Goal: Use online tool/utility: Use online tool/utility

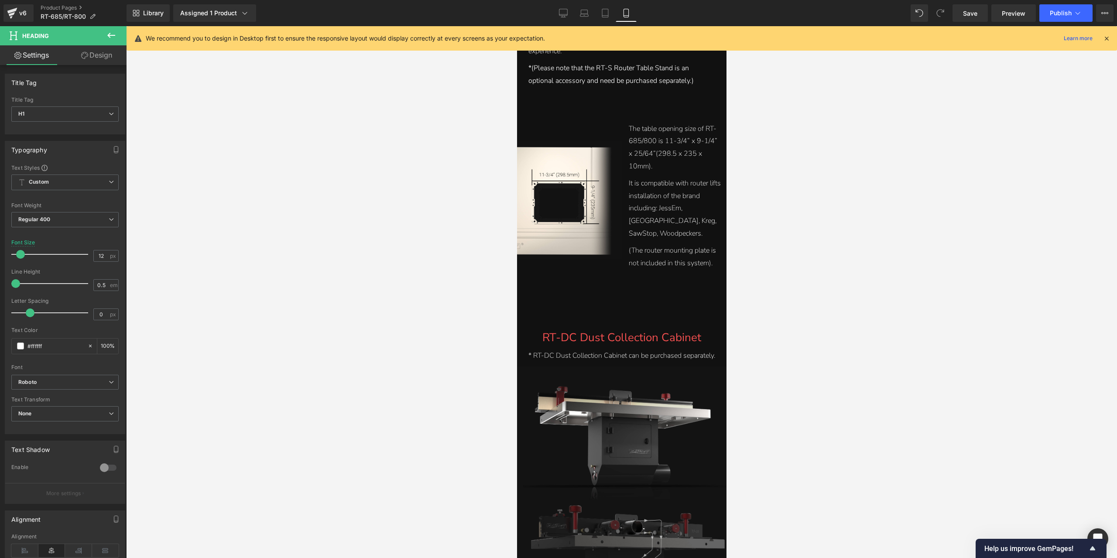
scroll to position [5980, 0]
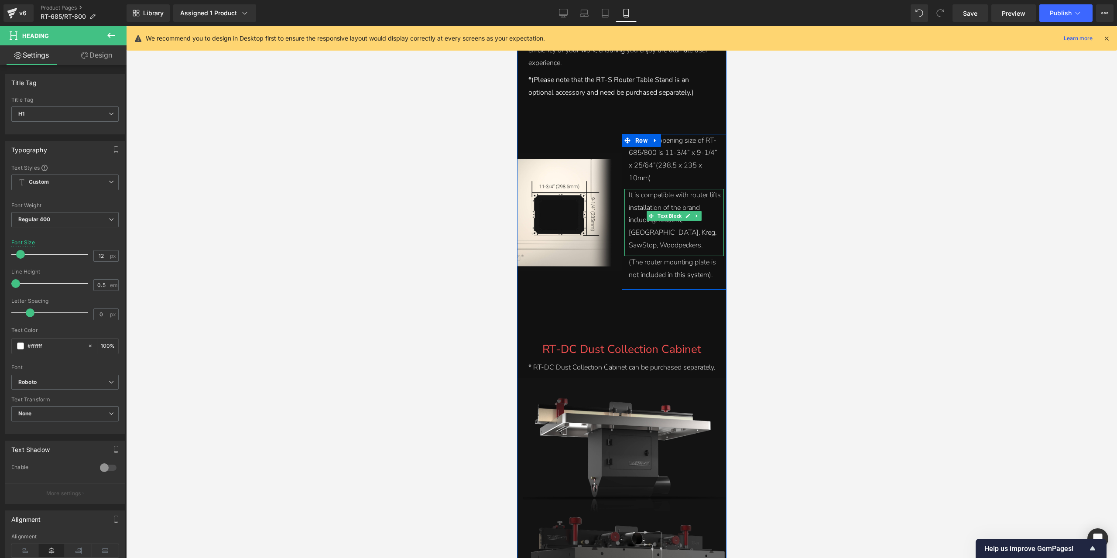
click at [675, 223] on div "It is compatible with router lifts installation of the brand including: JessEm,…" at bounding box center [675, 220] width 93 height 63
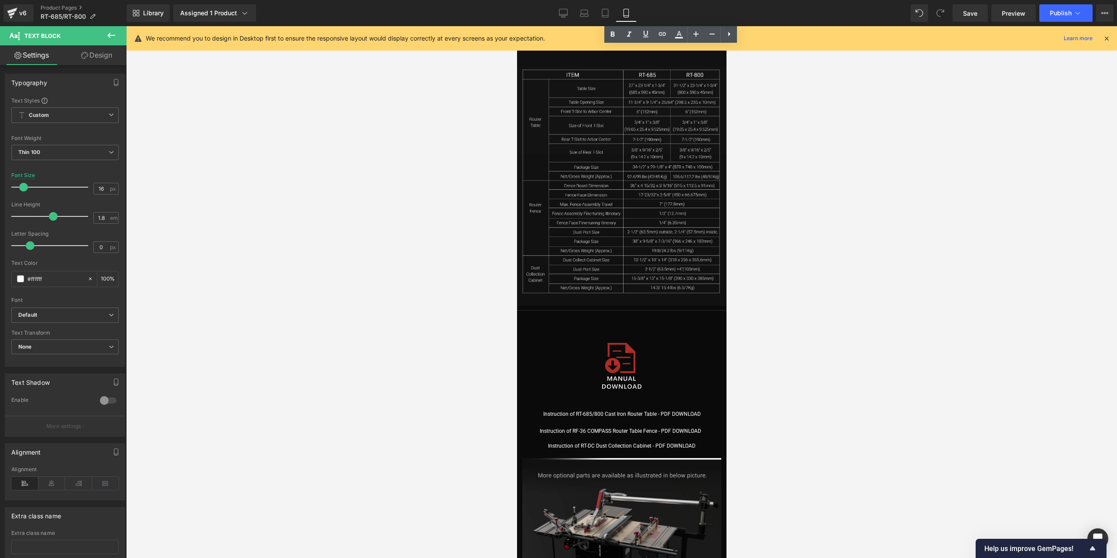
scroll to position [7028, 0]
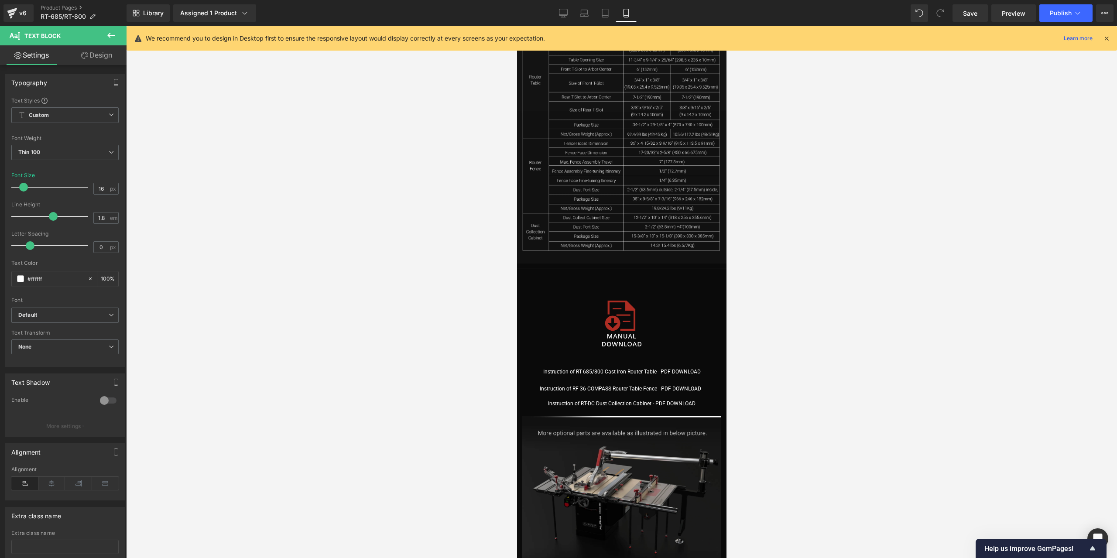
click at [858, 472] on div at bounding box center [621, 292] width 991 height 532
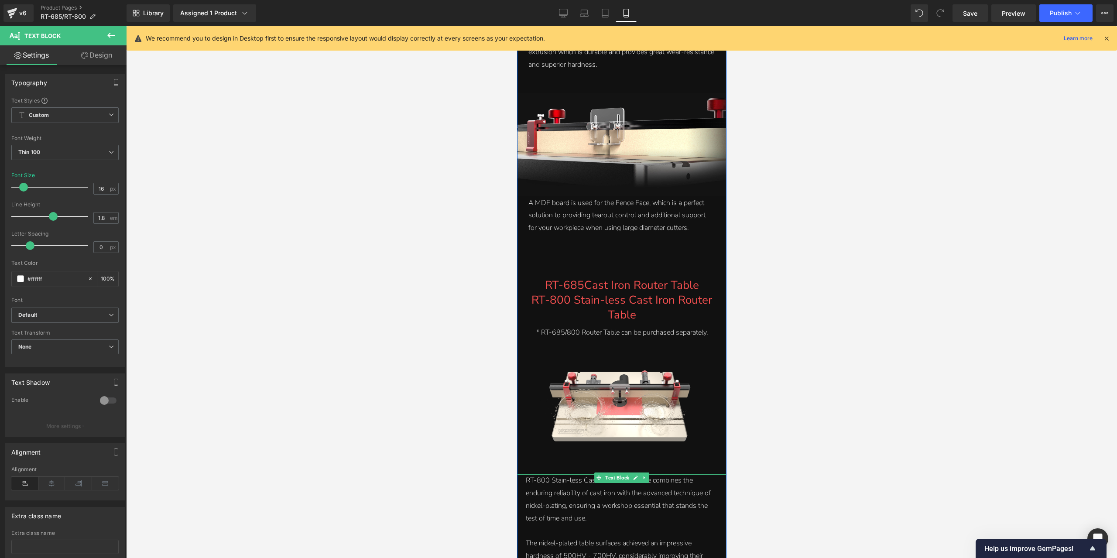
scroll to position [4452, 0]
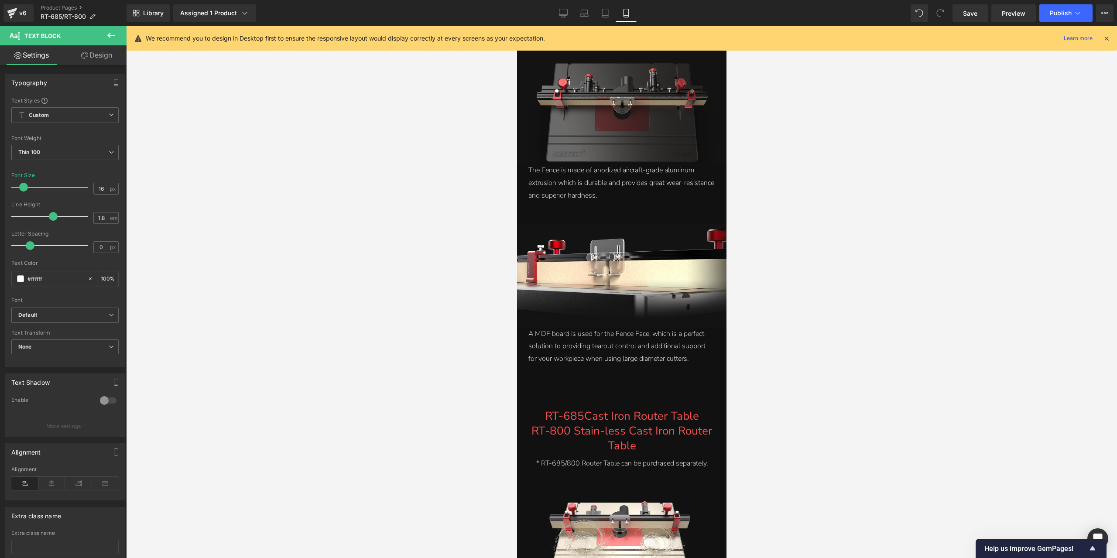
click at [853, 202] on div at bounding box center [621, 292] width 991 height 532
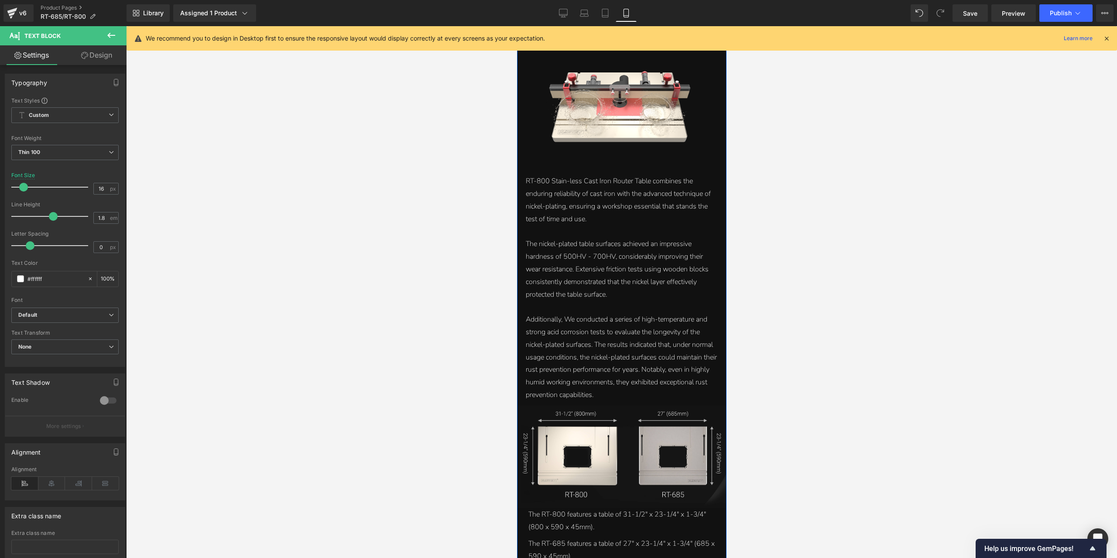
scroll to position [4932, 0]
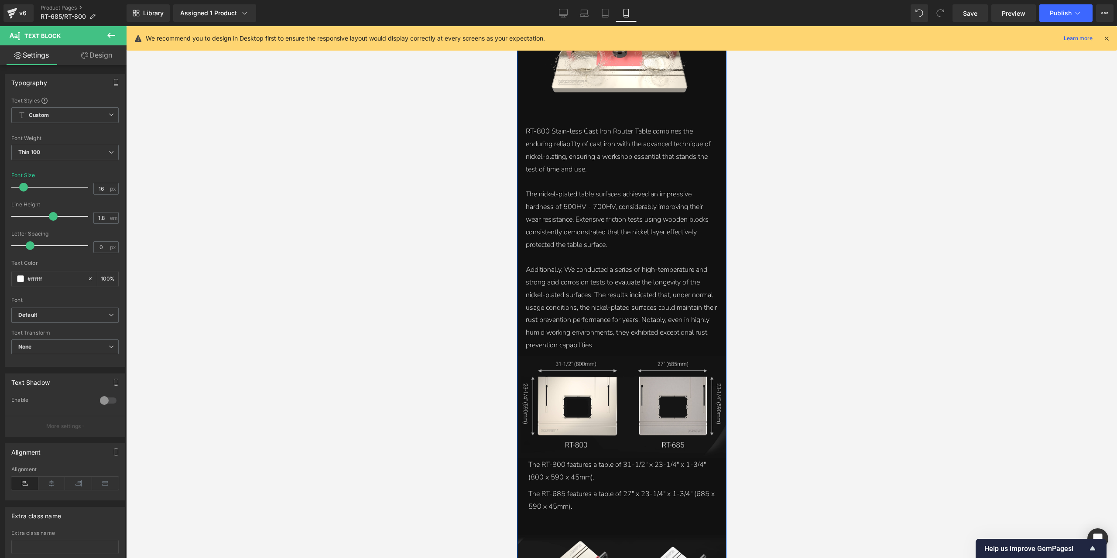
click at [636, 285] on div "Additionally, We conducted a series of high-temperature and strong acid corrosi…" at bounding box center [622, 308] width 192 height 88
click at [636, 221] on div "The nickel-plated table surfaces achieved an impressive hardness of 500HV - 700…" at bounding box center [622, 219] width 192 height 63
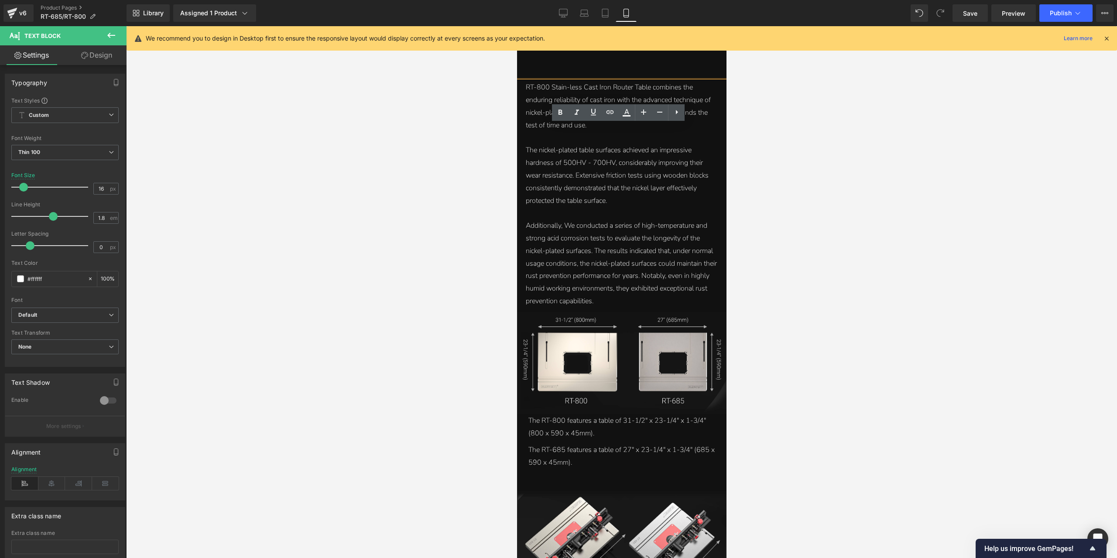
scroll to position [5063, 0]
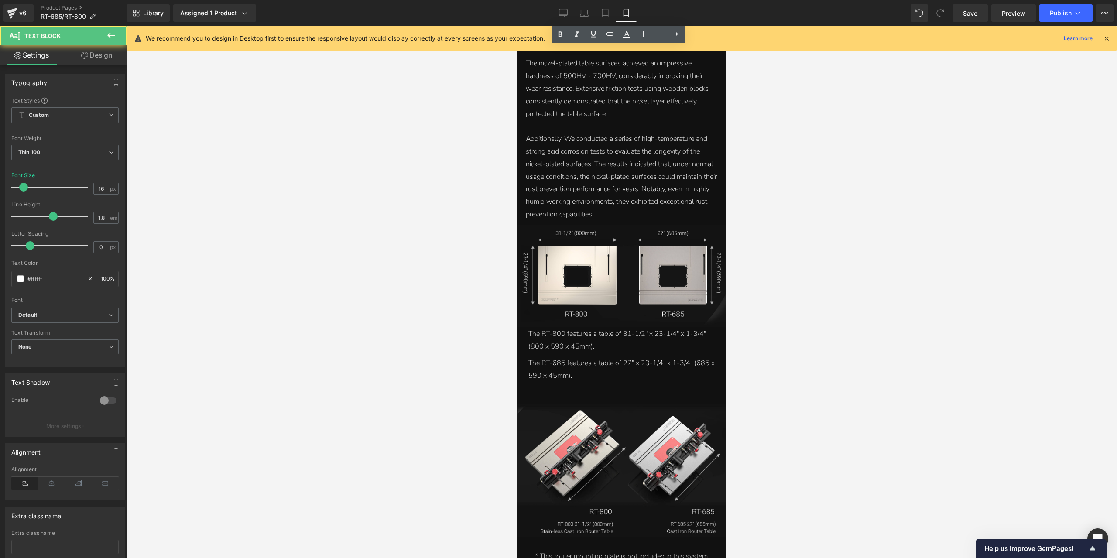
click at [615, 341] on div "The RT-800 features a table of 31-1/2" x 23-1/4" x 1-3/4" (800 x 590 x 45mm). T…" at bounding box center [621, 343] width 204 height 30
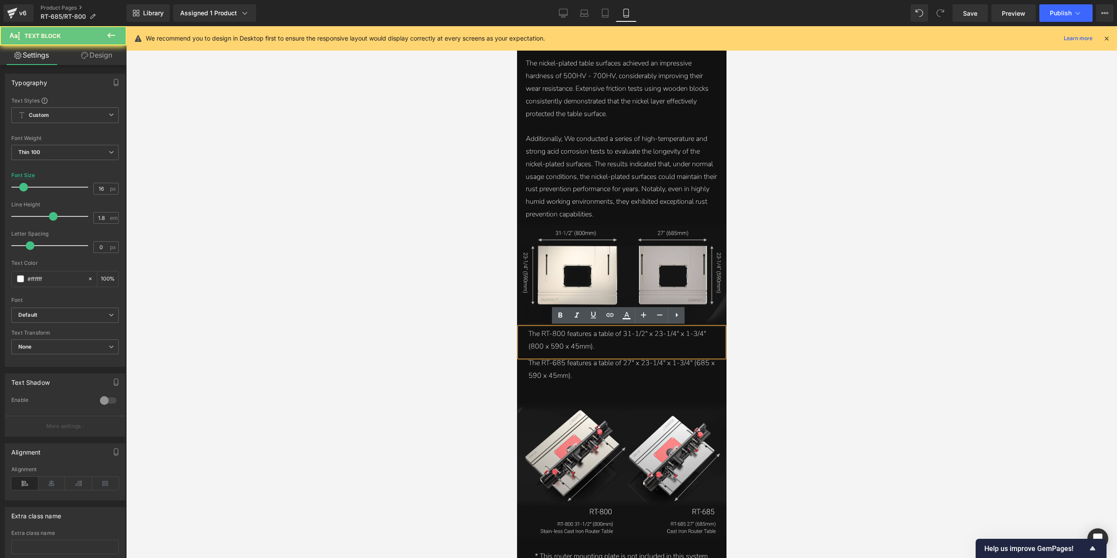
click at [615, 341] on div "The RT-800 features a table of 31-1/2" x 23-1/4" x 1-3/4" (800 x 590 x 45mm)." at bounding box center [621, 340] width 187 height 25
click at [586, 377] on div "The RT-685 features a table of 27" x 23-1/4" x 1-3/4" (685 x 590 x 45mm)." at bounding box center [621, 369] width 187 height 25
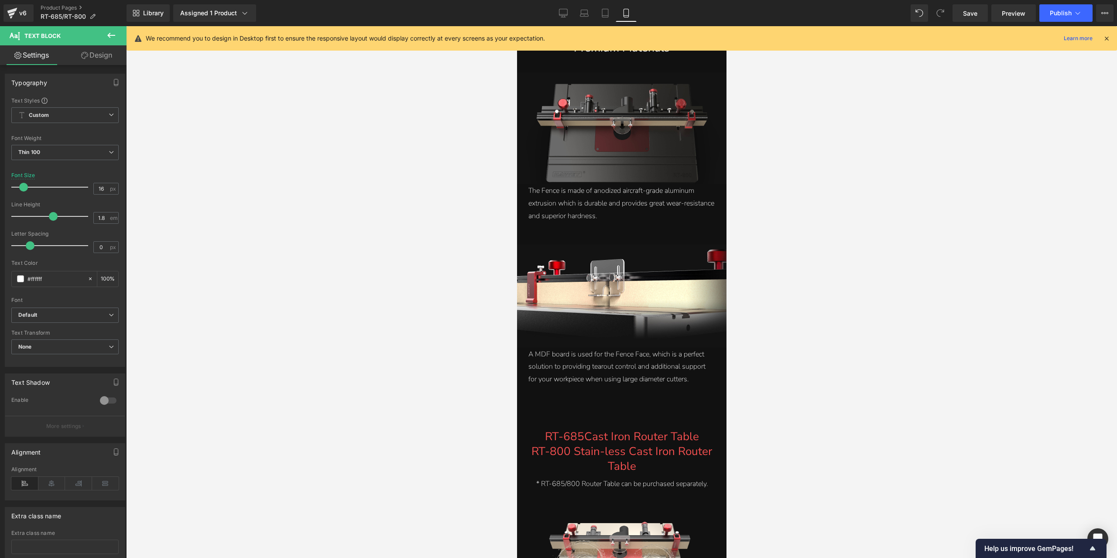
scroll to position [4365, 0]
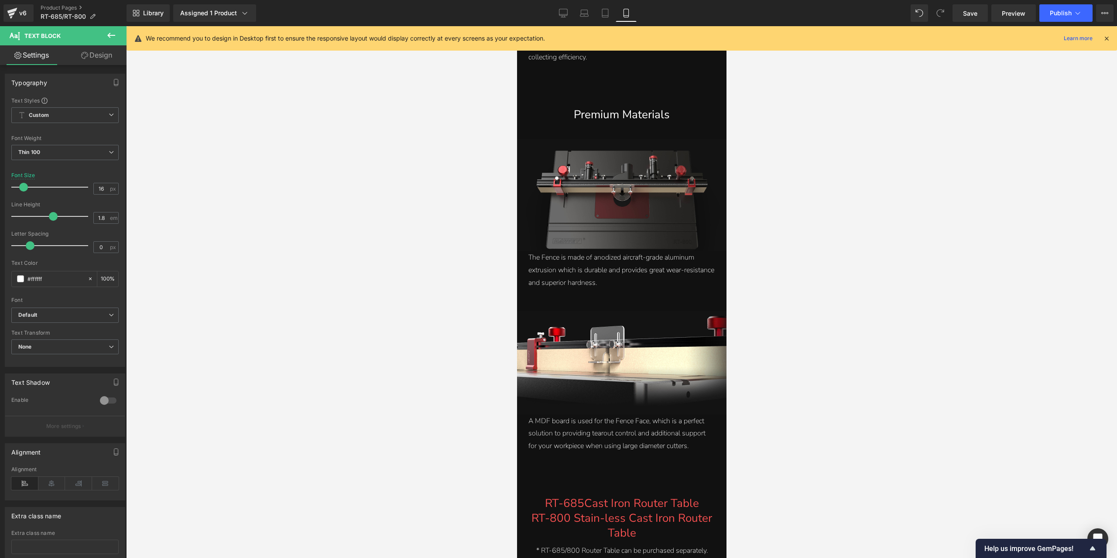
click at [581, 426] on div "A MDF board is used for the Fence Face, which is a perfect solution to providin…" at bounding box center [621, 434] width 187 height 38
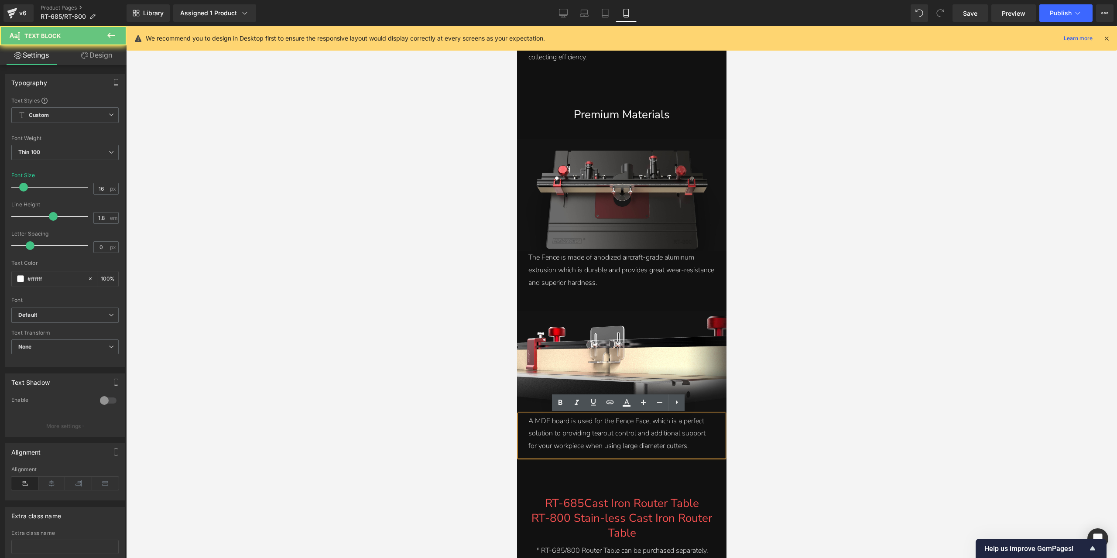
click at [593, 429] on div "A MDF board is used for the Fence Face, which is a perfect solution to providin…" at bounding box center [621, 434] width 187 height 38
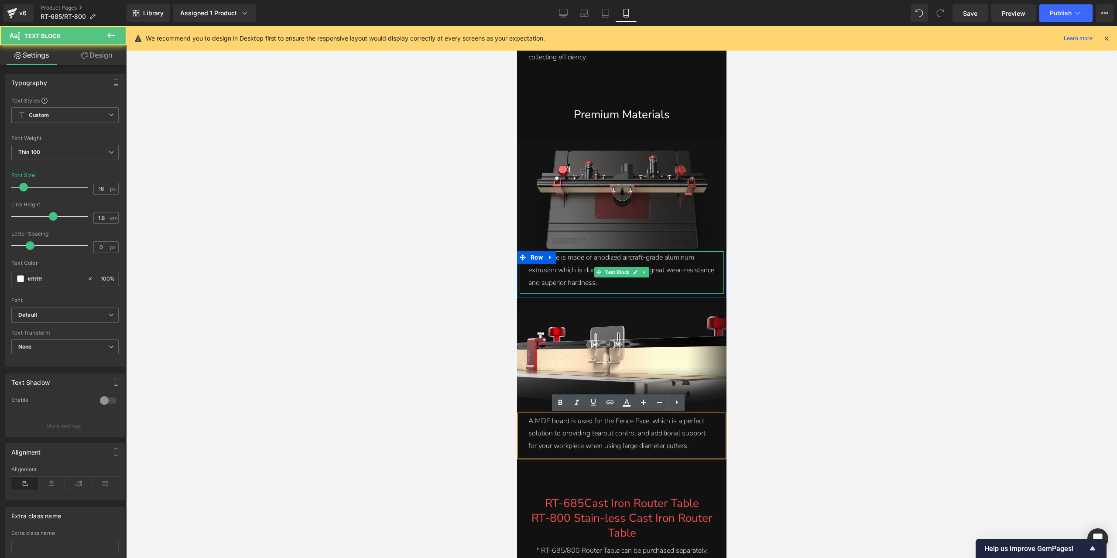
click at [585, 270] on div "The Fence is made of anodized aircraft-grade aluminum extrusion which is durabl…" at bounding box center [621, 270] width 187 height 38
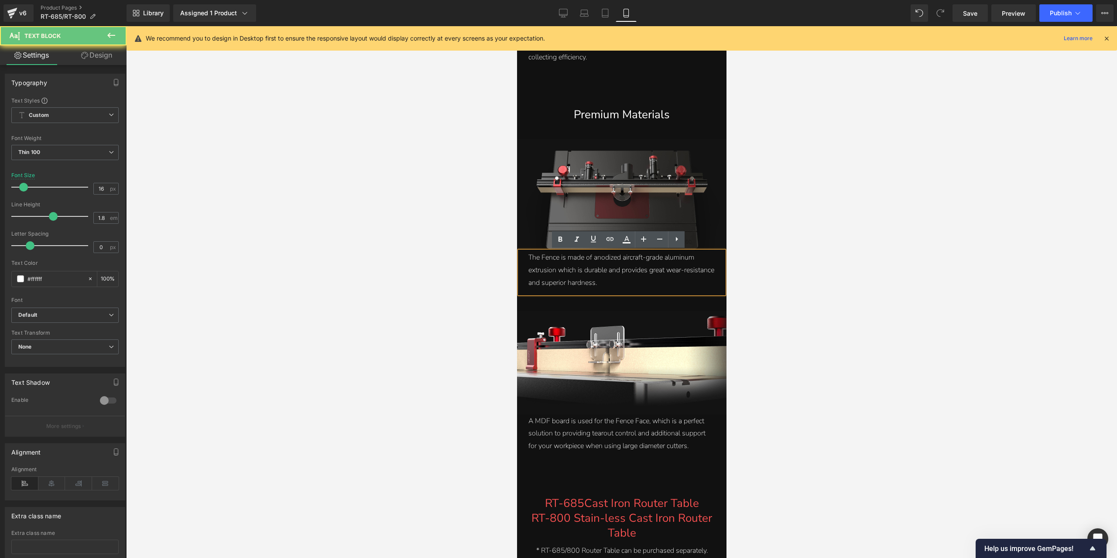
click at [595, 275] on div "The Fence is made of anodized aircraft-grade aluminum extrusion which is durabl…" at bounding box center [621, 270] width 187 height 38
click at [642, 287] on div "The Fence is made of anodized aircraft-grade aluminum extrusion which is durabl…" at bounding box center [621, 270] width 187 height 38
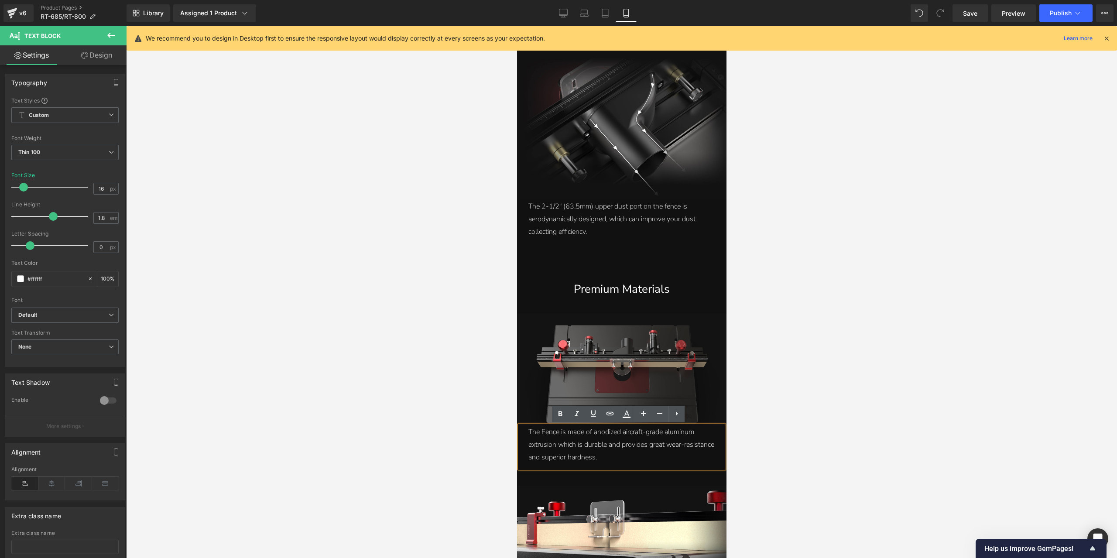
scroll to position [4147, 0]
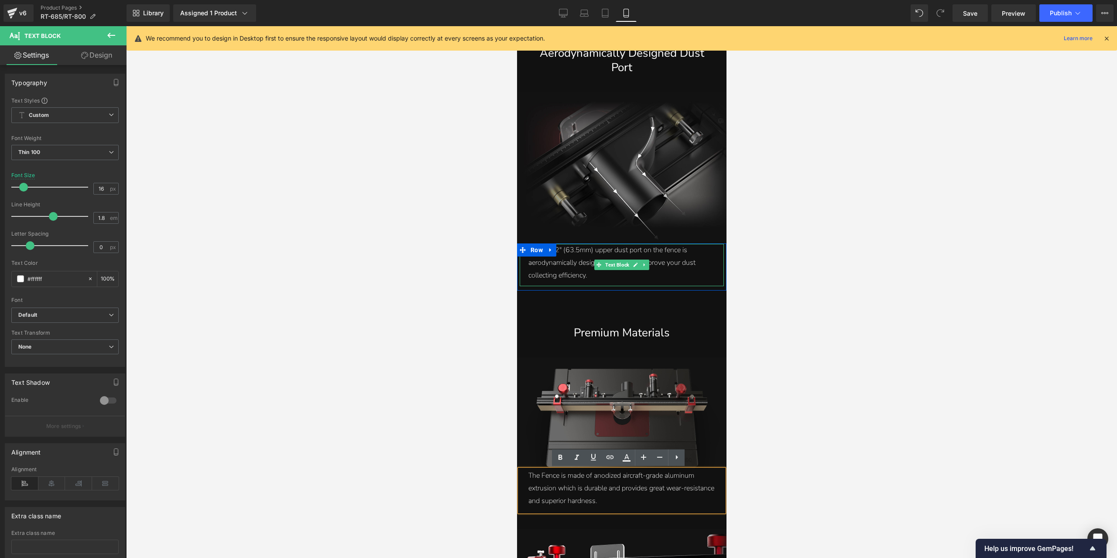
click at [678, 255] on div "The 2-1/2" (63.5mm) upper dust port on the fence is aerodynamically designed, w…" at bounding box center [621, 263] width 187 height 38
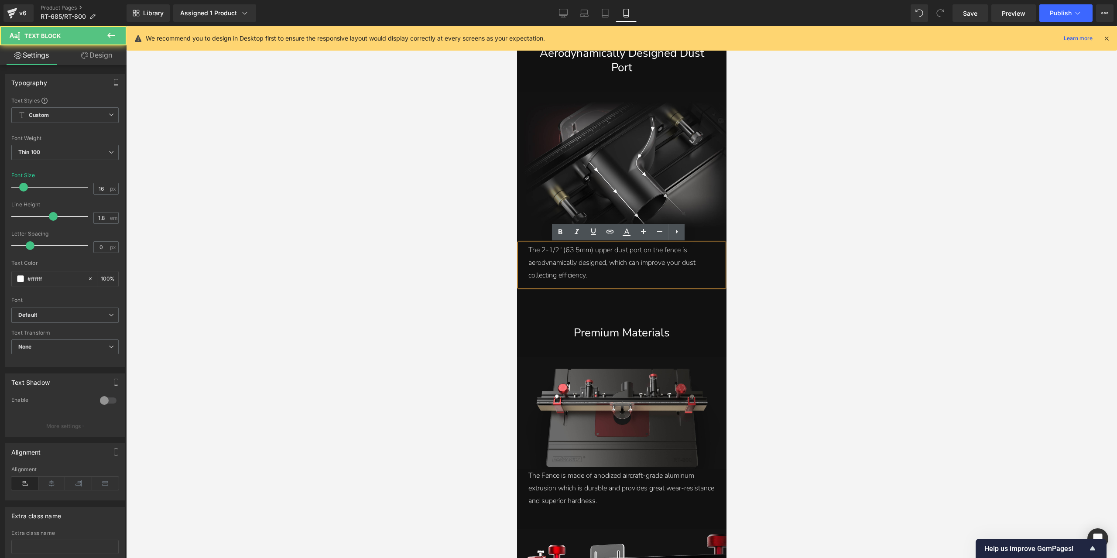
click at [664, 274] on div "The 2-1/2" (63.5mm) upper dust port on the fence is aerodynamically designed, w…" at bounding box center [621, 263] width 187 height 38
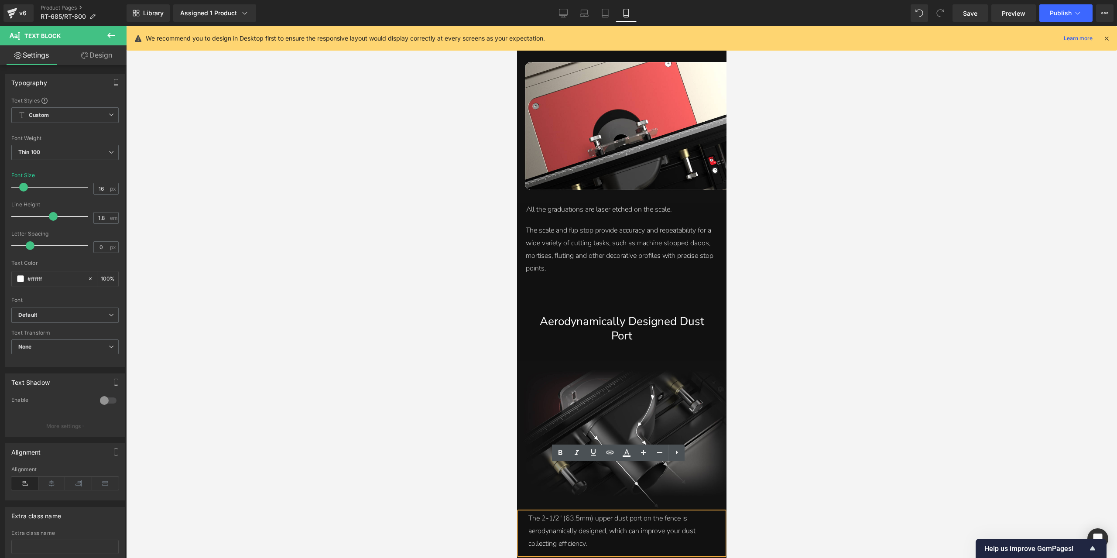
scroll to position [3841, 0]
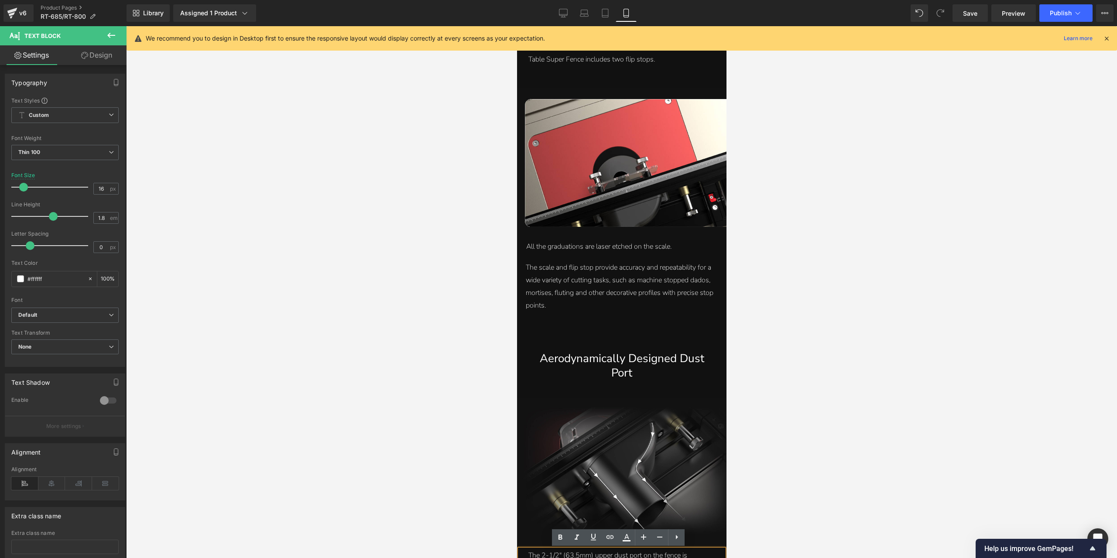
click at [609, 293] on div "The scale and flip stop provide accuracy and repeatability for a wide variety o…" at bounding box center [622, 288] width 210 height 55
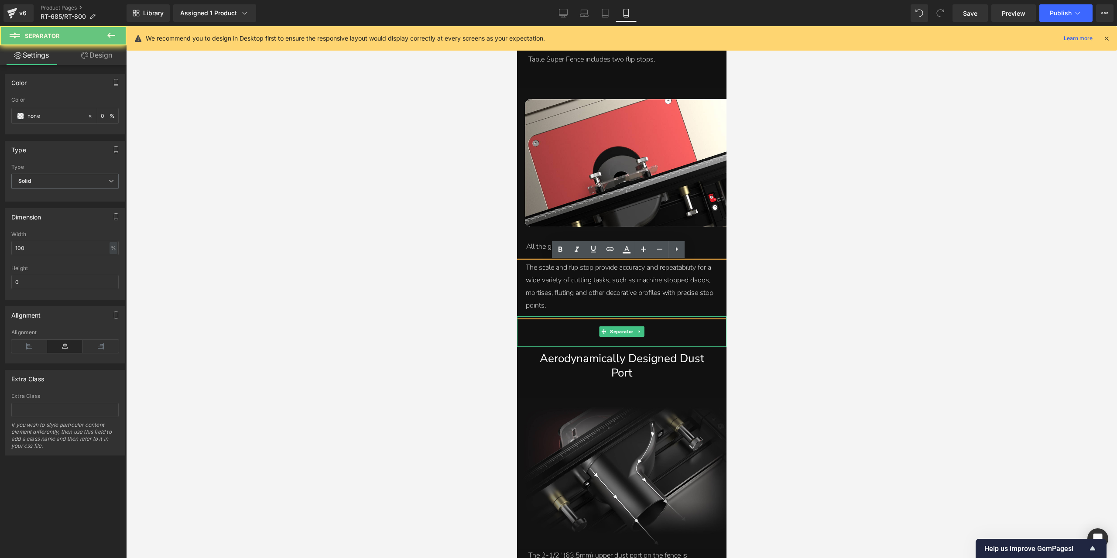
click at [625, 318] on div at bounding box center [622, 331] width 210 height 31
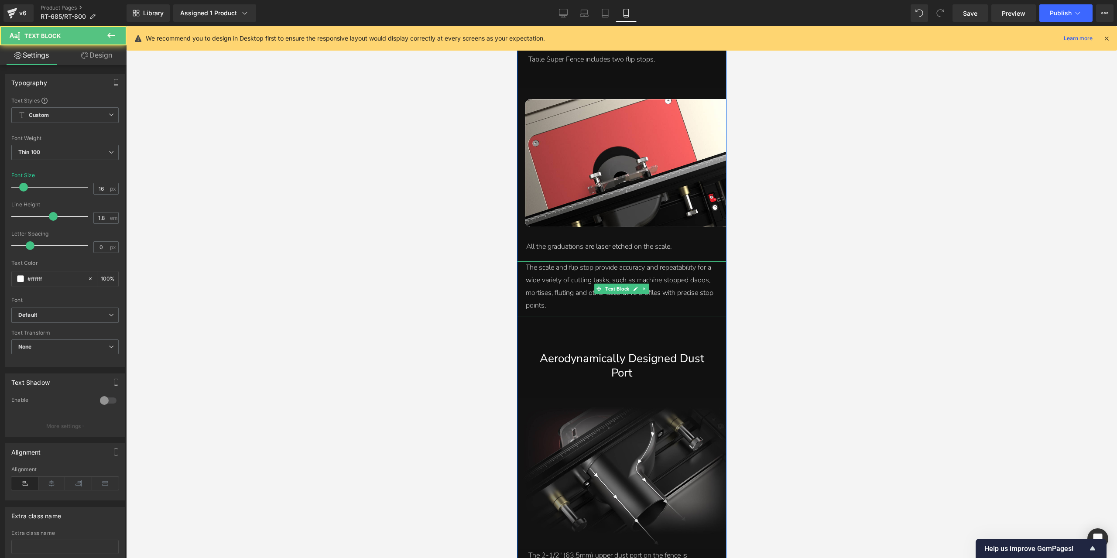
click at [624, 309] on div "The scale and flip stop provide accuracy and repeatability for a wide variety o…" at bounding box center [622, 286] width 192 height 50
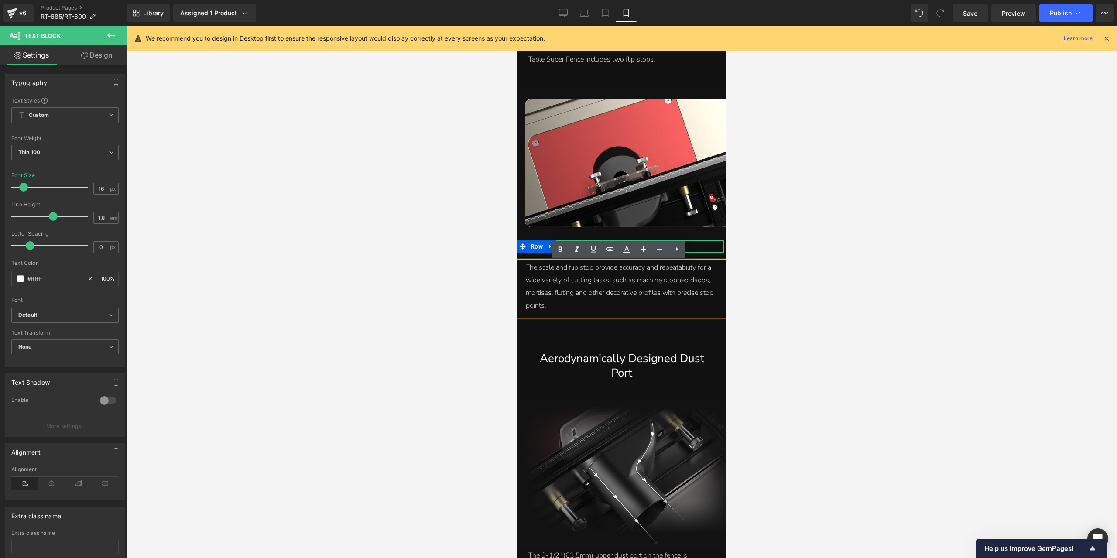
click at [693, 243] on div "All the graduations are laser etched on the scale." at bounding box center [620, 247] width 189 height 13
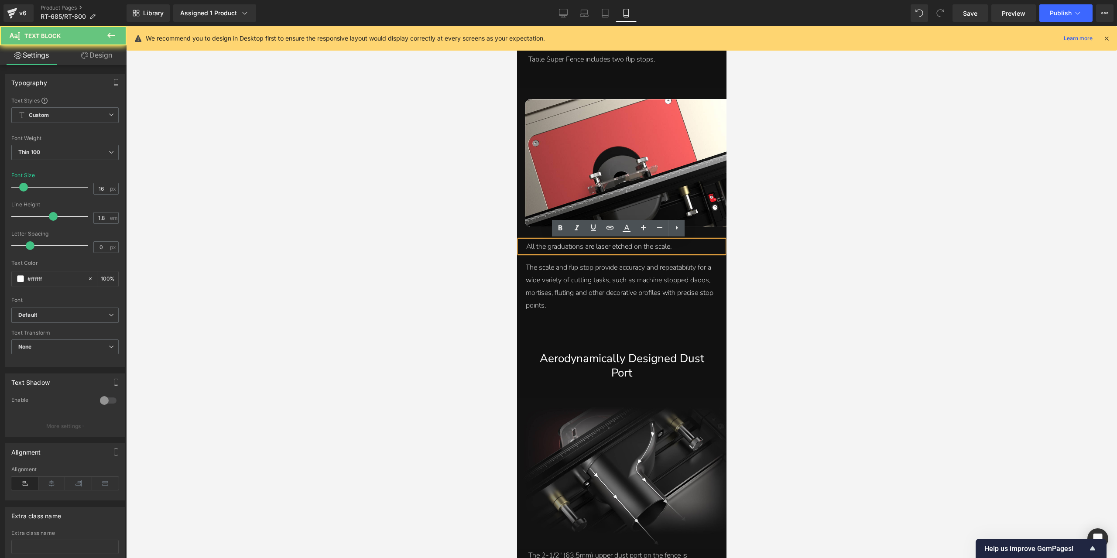
click at [704, 246] on div "All the graduations are laser etched on the scale." at bounding box center [620, 247] width 189 height 13
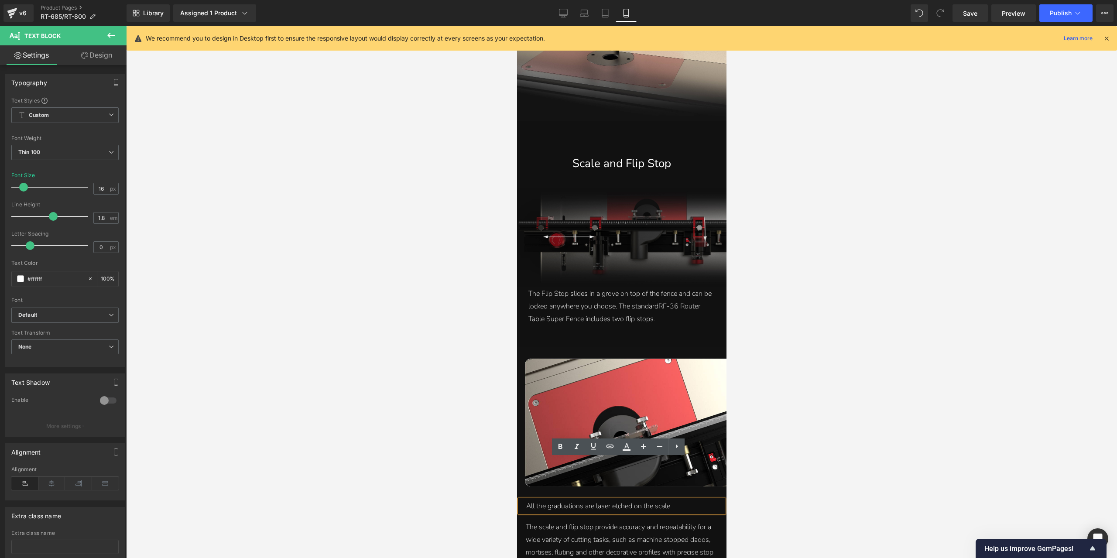
scroll to position [3535, 0]
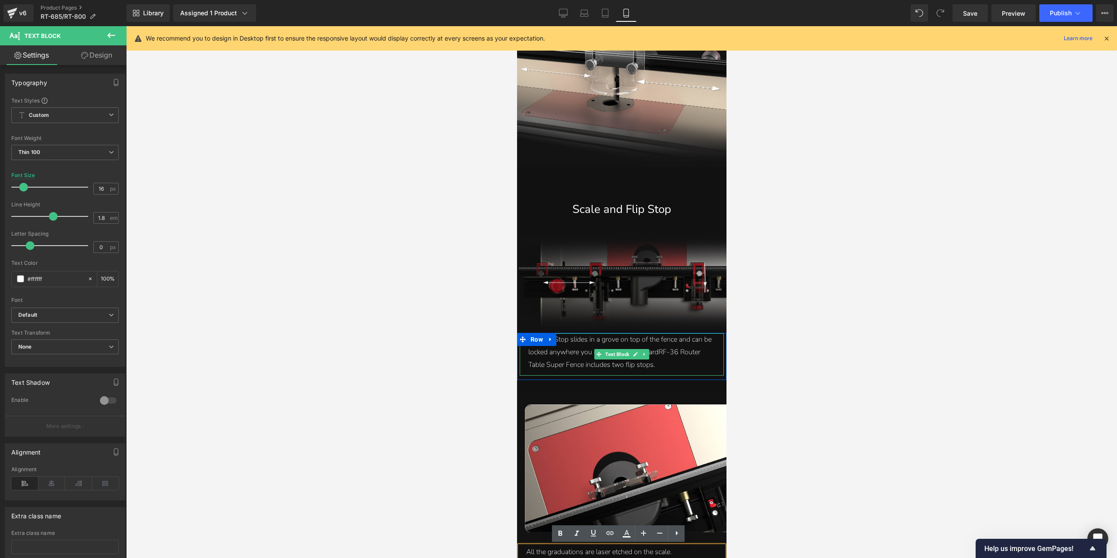
click at [656, 344] on div "The Flip Stop slides in a grove on top of the fence and can be locked anywhere …" at bounding box center [621, 353] width 187 height 38
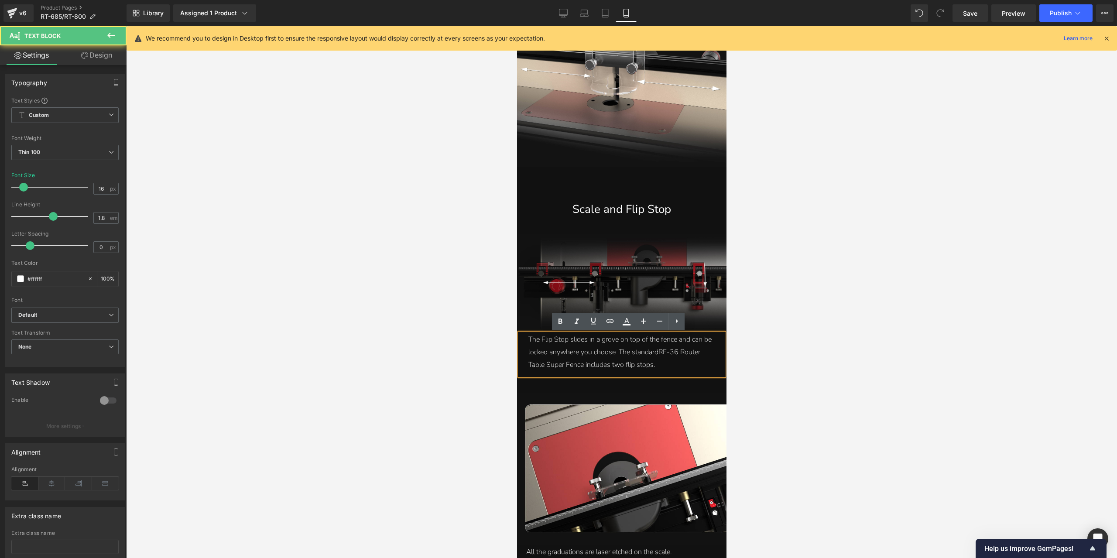
click at [659, 364] on div "The Flip Stop slides in a grove on top of the fence and can be locked anywhere …" at bounding box center [621, 353] width 187 height 38
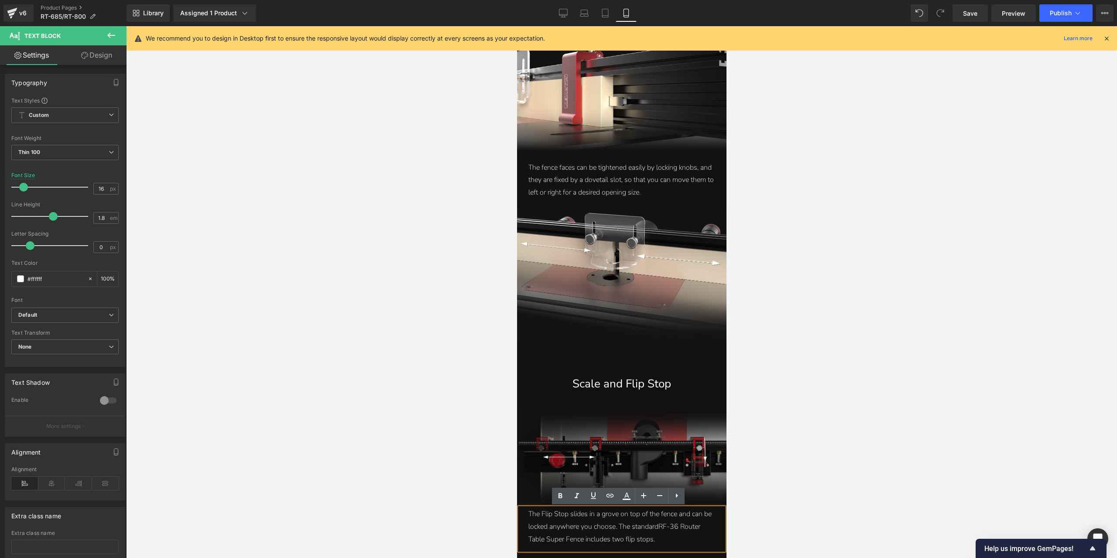
scroll to position [3273, 0]
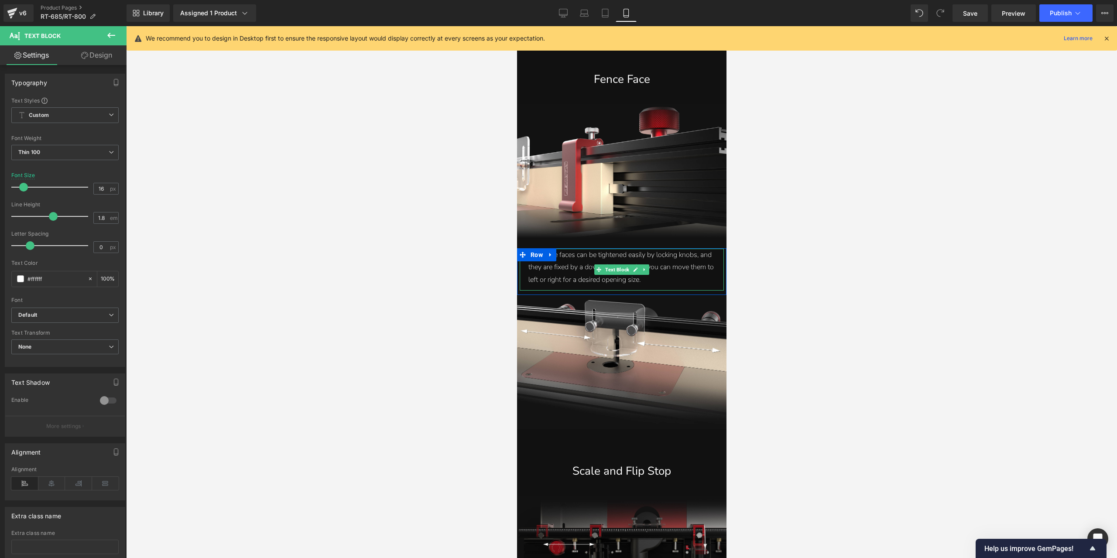
click at [657, 272] on div "The fence faces can be tightened easily by locking knobs, and they are fixed by…" at bounding box center [621, 268] width 187 height 38
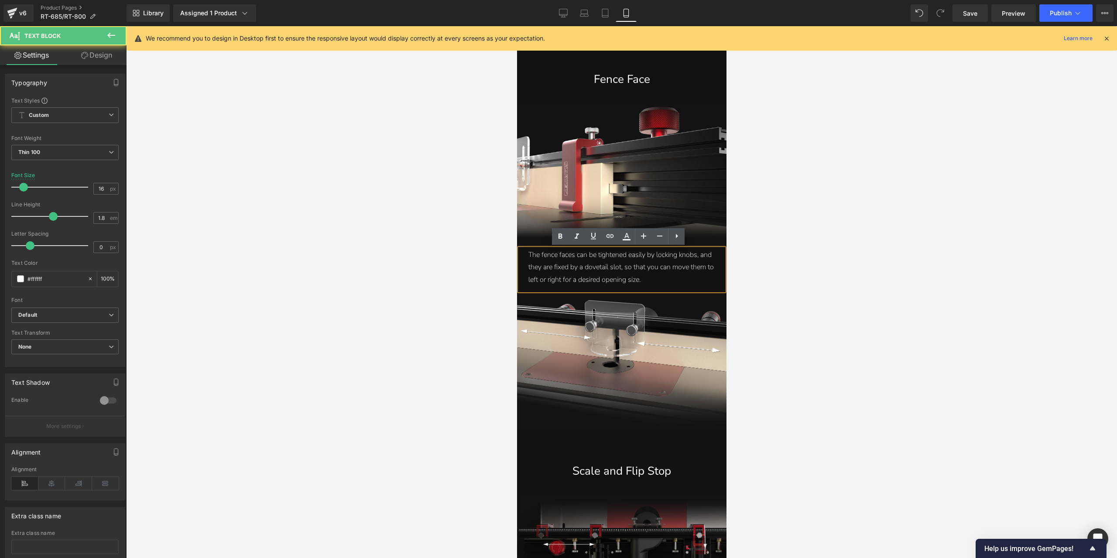
click at [655, 278] on div "The fence faces can be tightened easily by locking knobs, and they are fixed by…" at bounding box center [621, 268] width 187 height 38
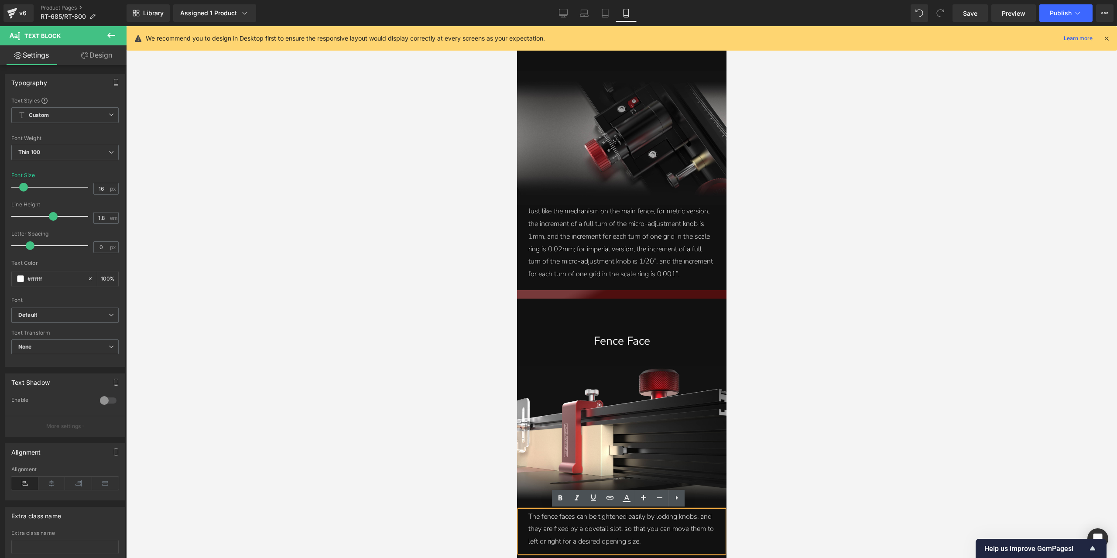
scroll to position [2968, 0]
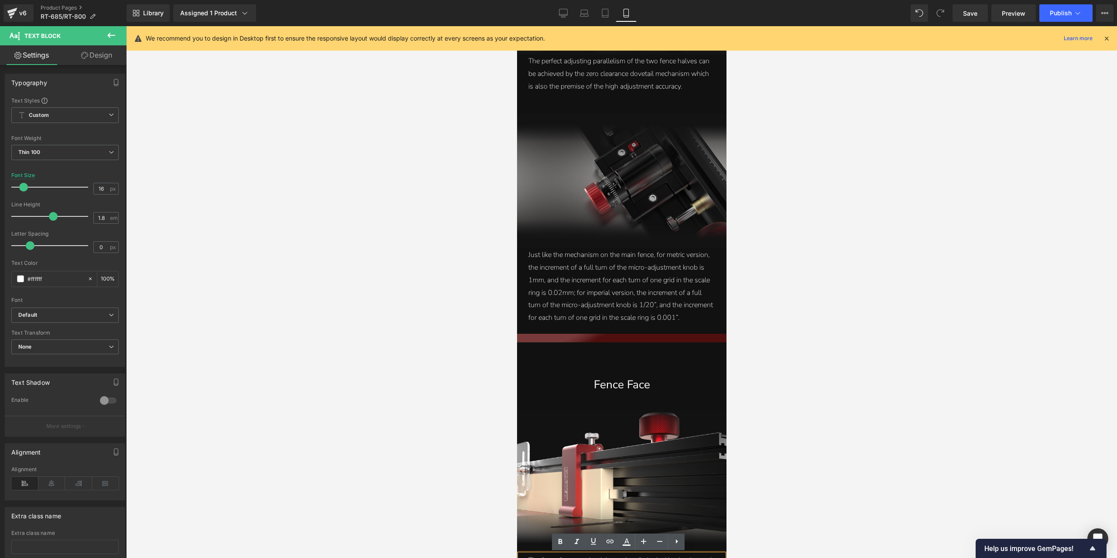
click at [672, 298] on div "Just like the mechanism on the main fence, for metric version, the increment of…" at bounding box center [621, 287] width 187 height 76
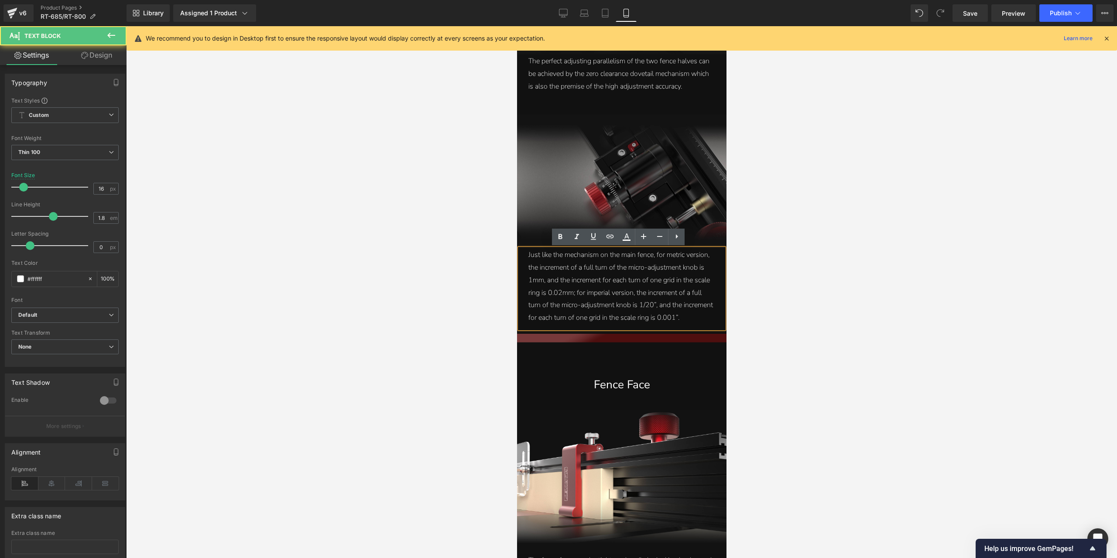
click at [689, 318] on div "Just like the mechanism on the main fence, for metric version, the increment of…" at bounding box center [621, 287] width 187 height 76
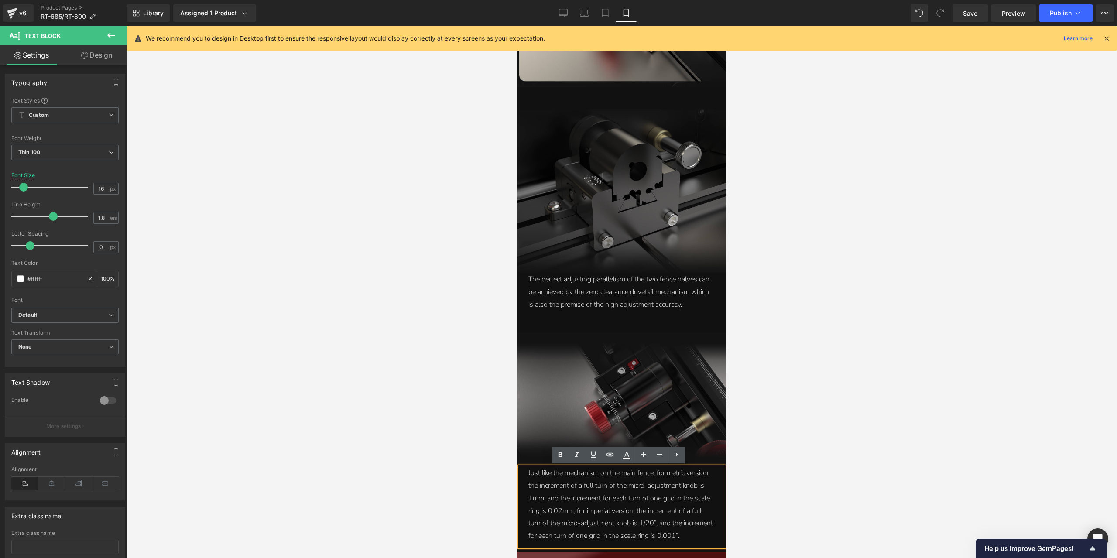
scroll to position [2706, 0]
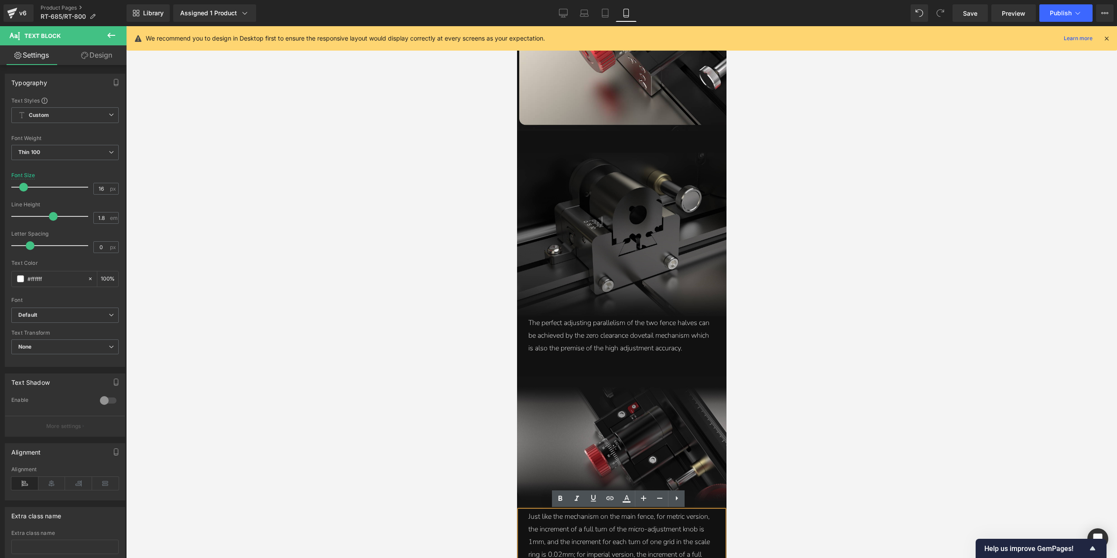
click at [681, 324] on div "The perfect adjusting parallelism of the two fence halves can be achieved by th…" at bounding box center [621, 336] width 187 height 38
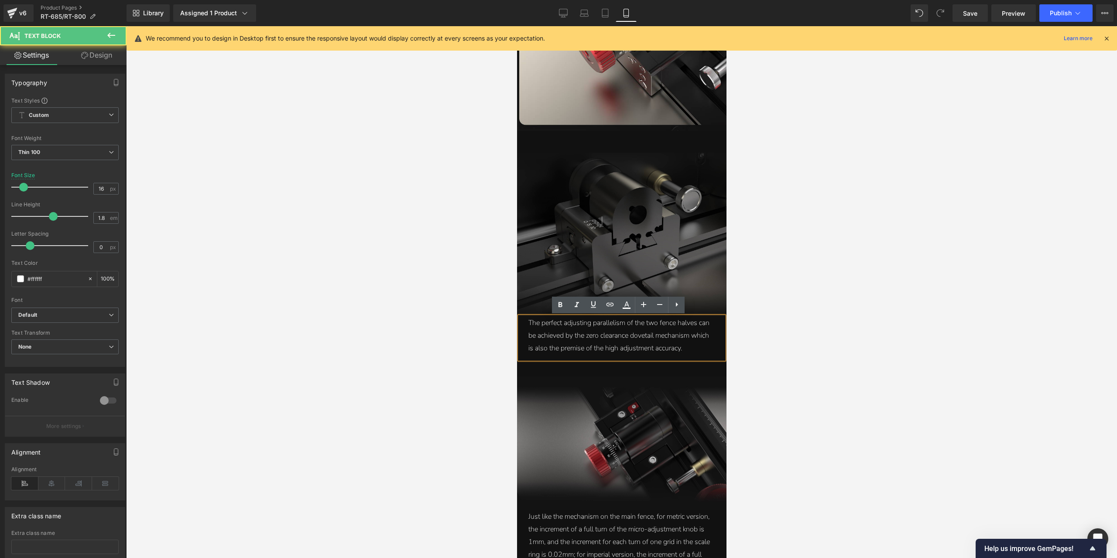
click at [698, 348] on div "The perfect adjusting parallelism of the two fence halves can be achieved by th…" at bounding box center [621, 336] width 187 height 38
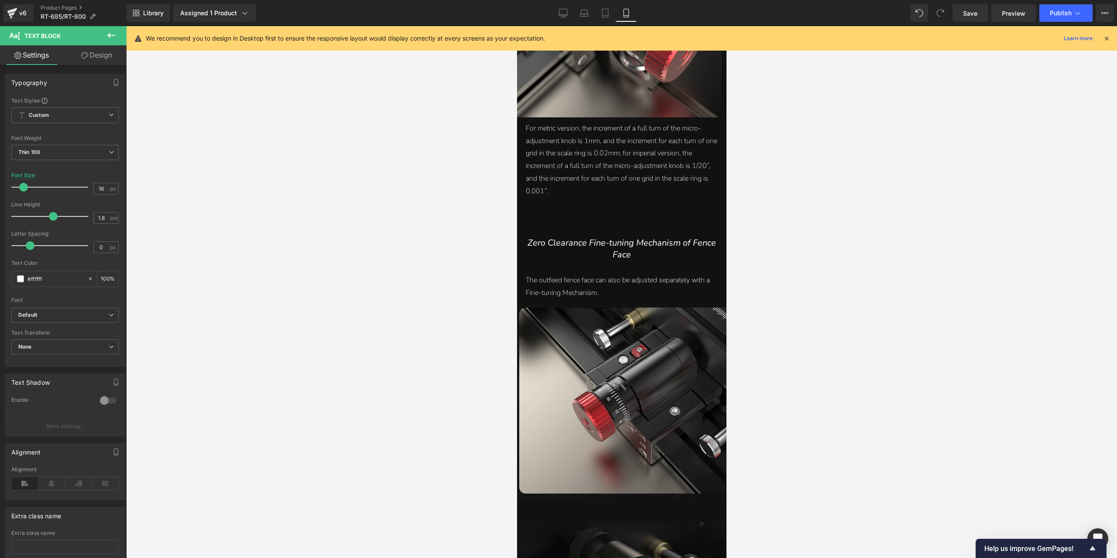
scroll to position [2313, 0]
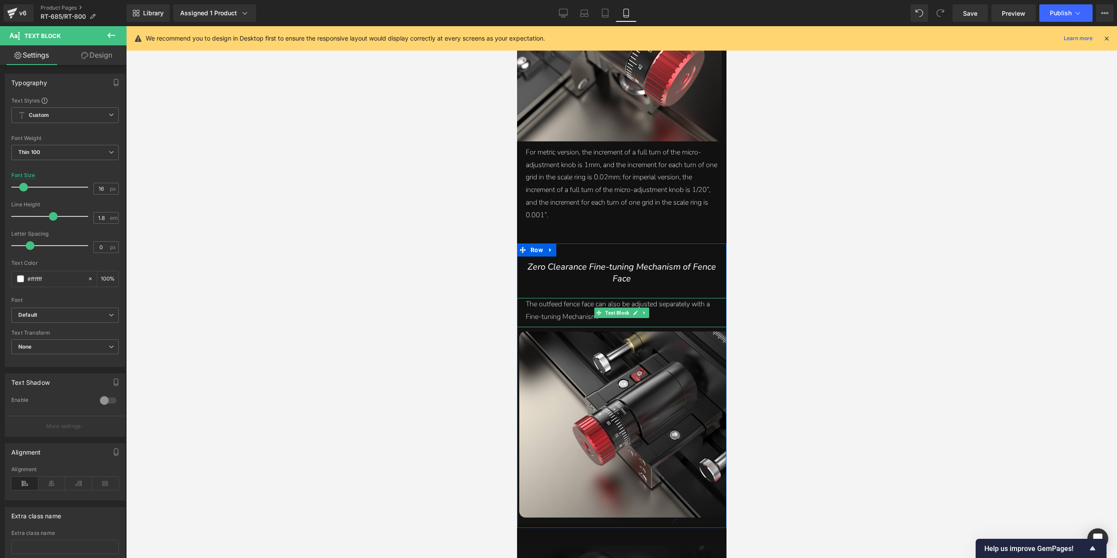
click at [633, 316] on link at bounding box center [635, 313] width 9 height 10
click at [633, 316] on div "The outfeed fence face can also be adjusted separately with a Fine-tuning Mecha…" at bounding box center [622, 310] width 192 height 25
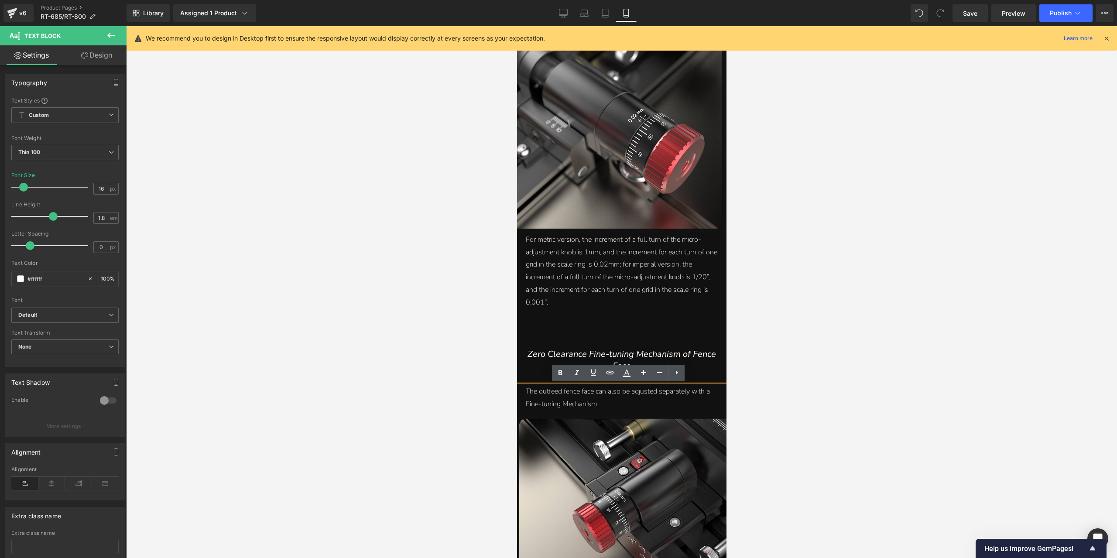
scroll to position [2182, 0]
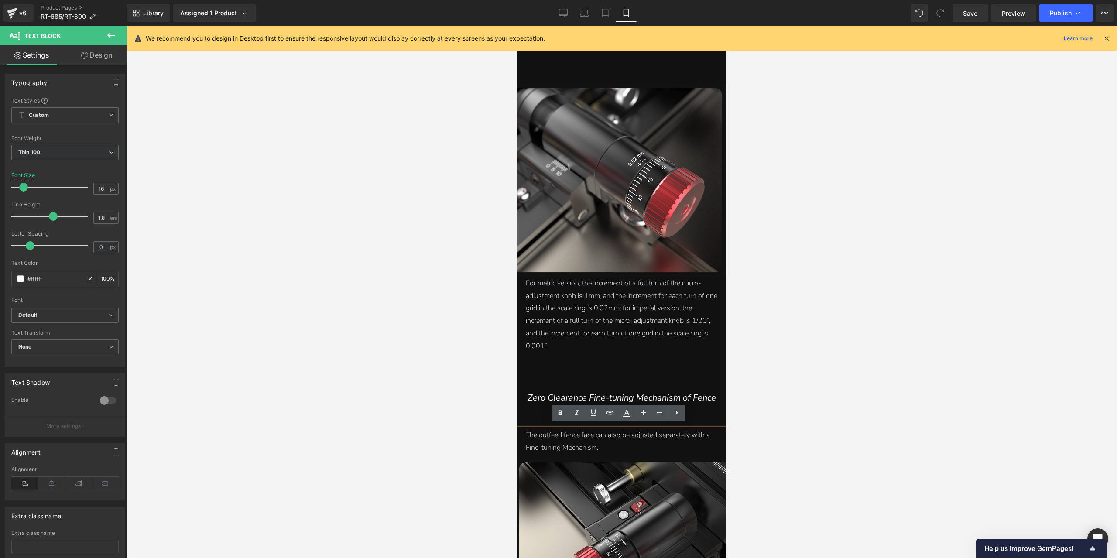
click at [633, 316] on div "For metric version, the increment of a full turn of the micro-adjustment knob i…" at bounding box center [622, 317] width 210 height 80
click at [626, 331] on div "For metric version, the increment of a full turn of the micro-adjustment knob i…" at bounding box center [622, 315] width 192 height 76
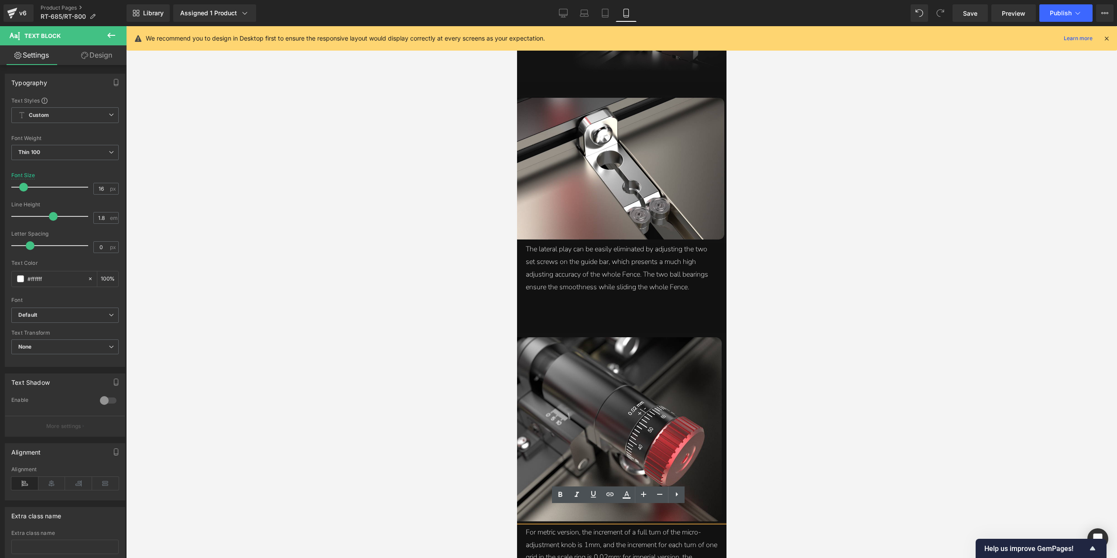
scroll to position [1920, 0]
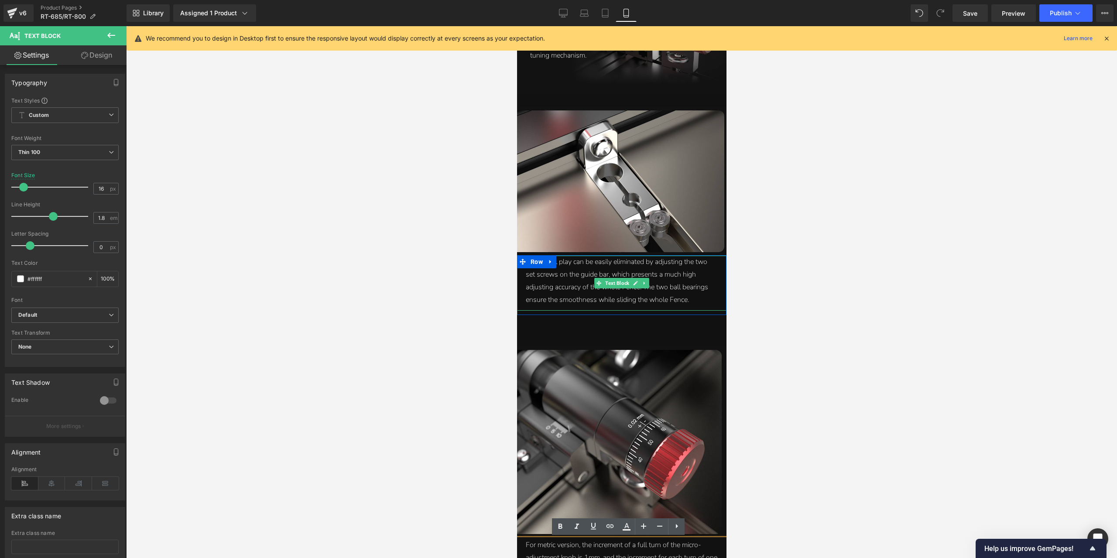
click at [701, 265] on div "The lateral play can be easily eliminated by adjusting the two set screws on th…" at bounding box center [622, 281] width 192 height 50
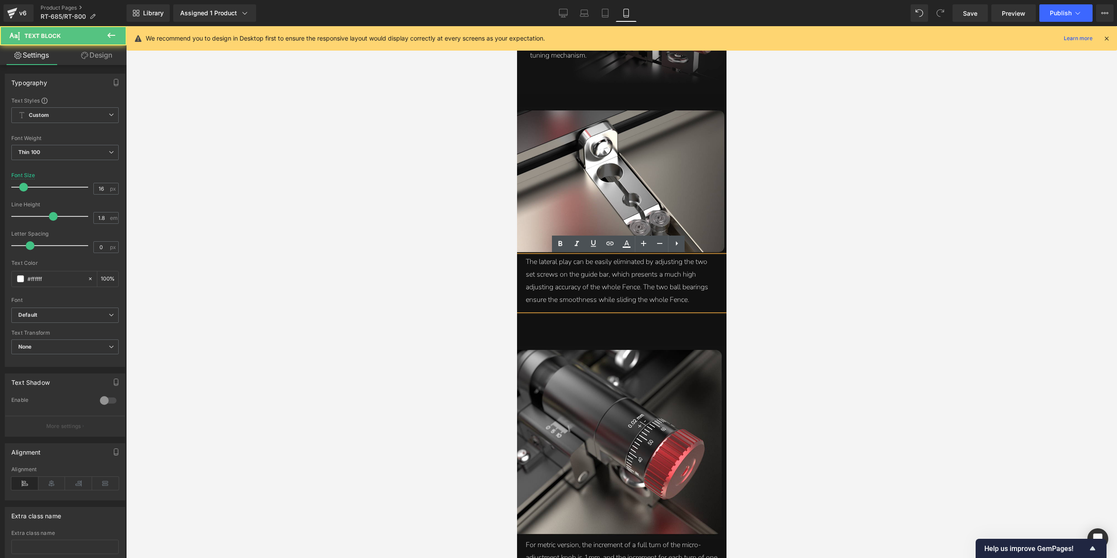
click at [704, 307] on div "The lateral play can be easily eliminated by adjusting the two set screws on th…" at bounding box center [622, 283] width 210 height 55
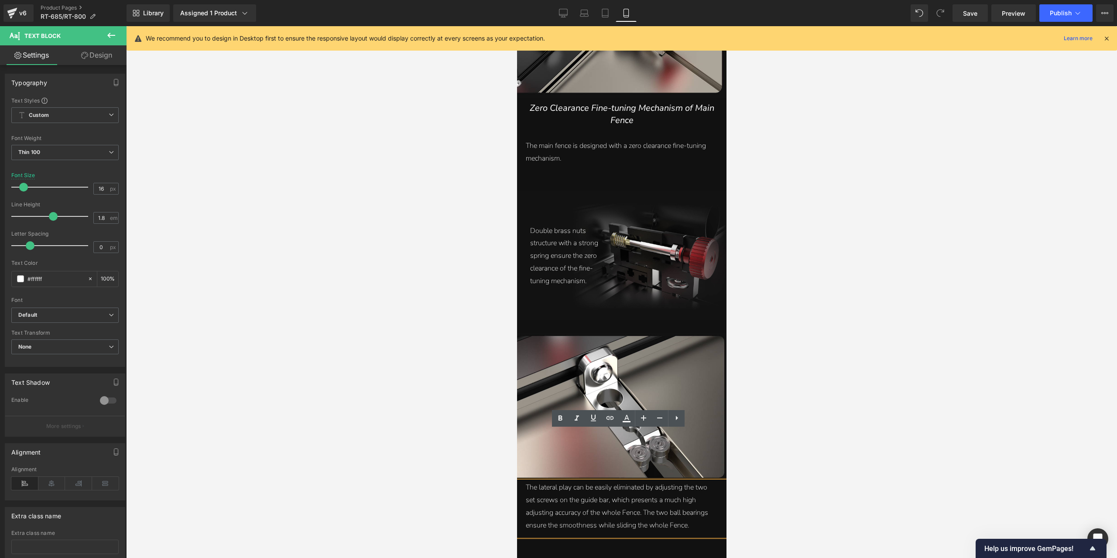
scroll to position [1658, 0]
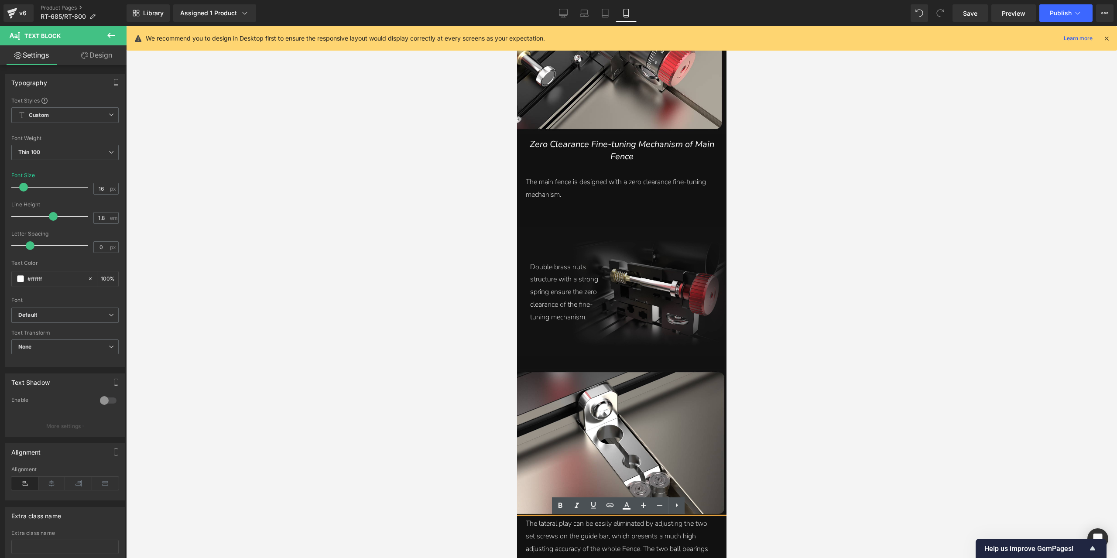
click at [574, 286] on div "Double brass nuts structure with a strong spring ensure the zero clearance of t…" at bounding box center [569, 292] width 79 height 63
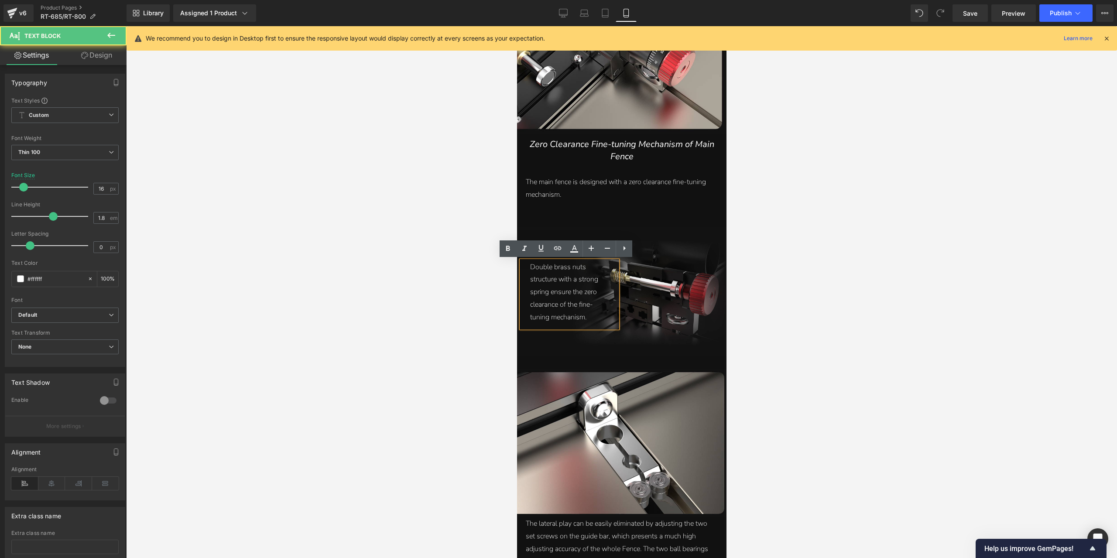
click at [590, 309] on div "Double brass nuts structure with a strong spring ensure the zero clearance of t…" at bounding box center [569, 292] width 79 height 63
click at [589, 318] on div "Double brass nuts structure with a strong spring ensure the zero clearance of t…" at bounding box center [569, 292] width 79 height 63
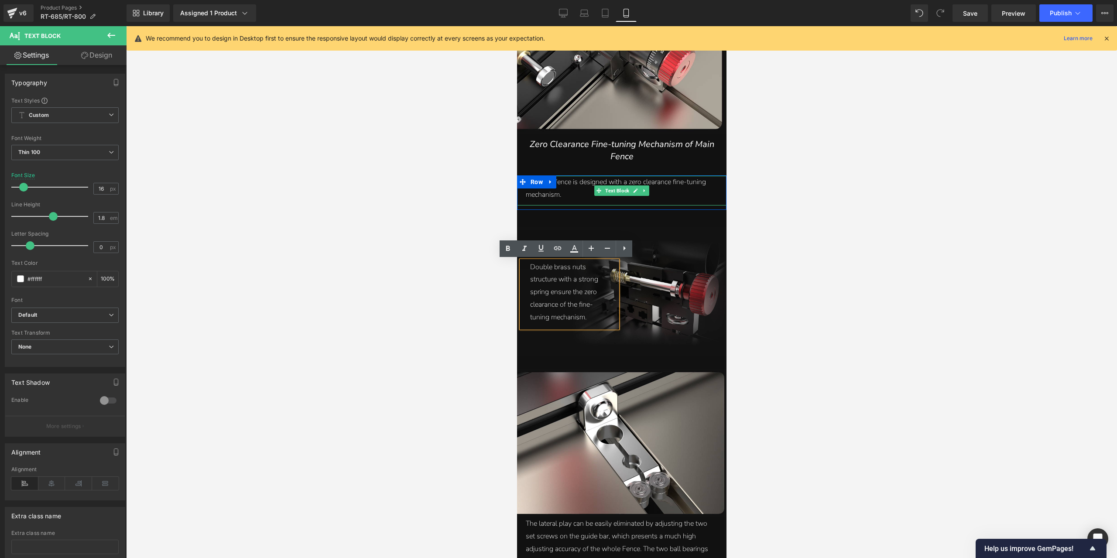
click at [591, 185] on div "The main fence is designed with a zero clearance fine-tuning mechanism." at bounding box center [622, 188] width 192 height 25
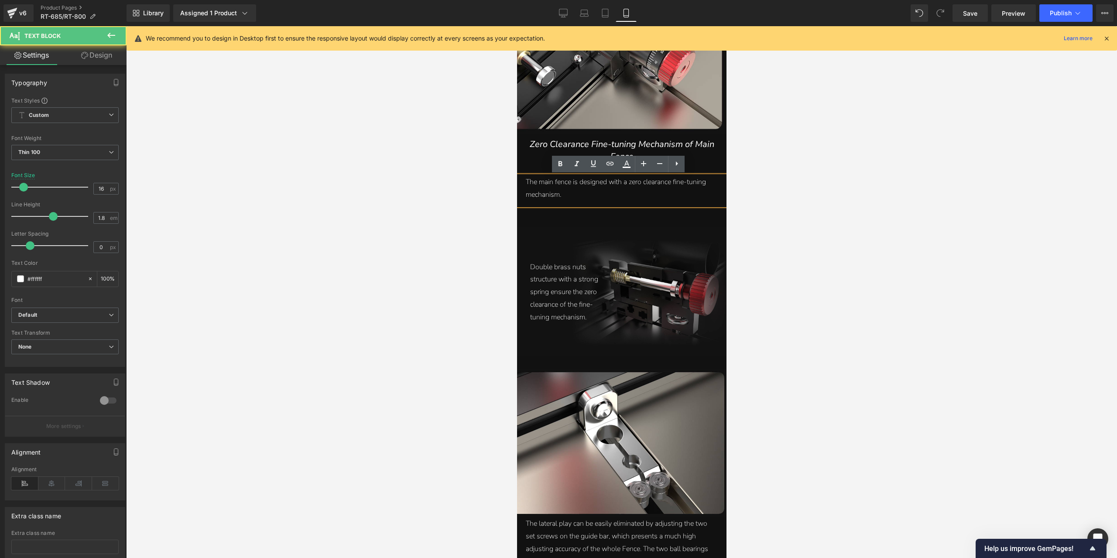
click at [572, 192] on div "The main fence is designed with a zero clearance fine-tuning mechanism." at bounding box center [622, 188] width 192 height 25
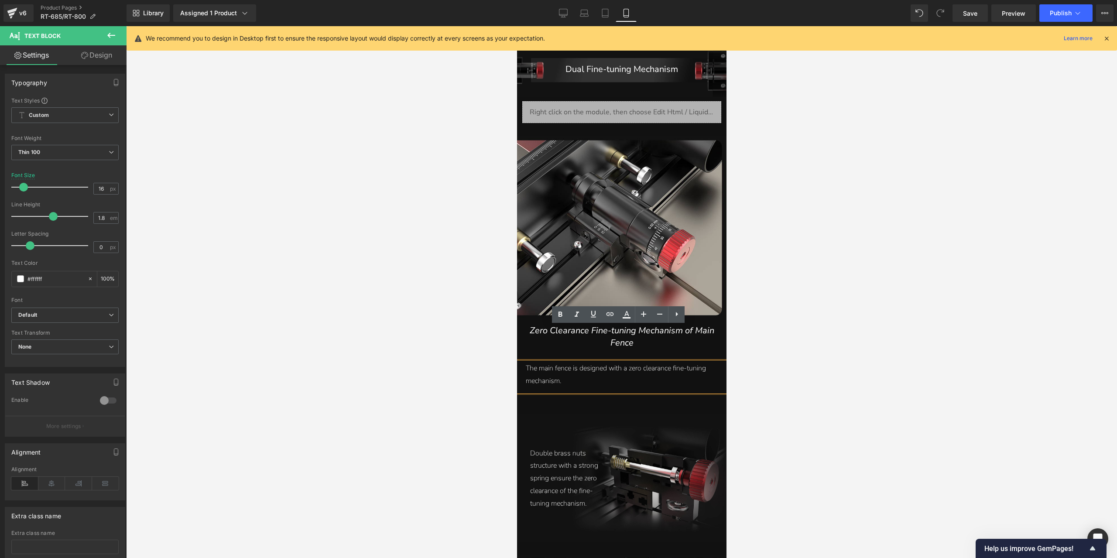
scroll to position [1440, 0]
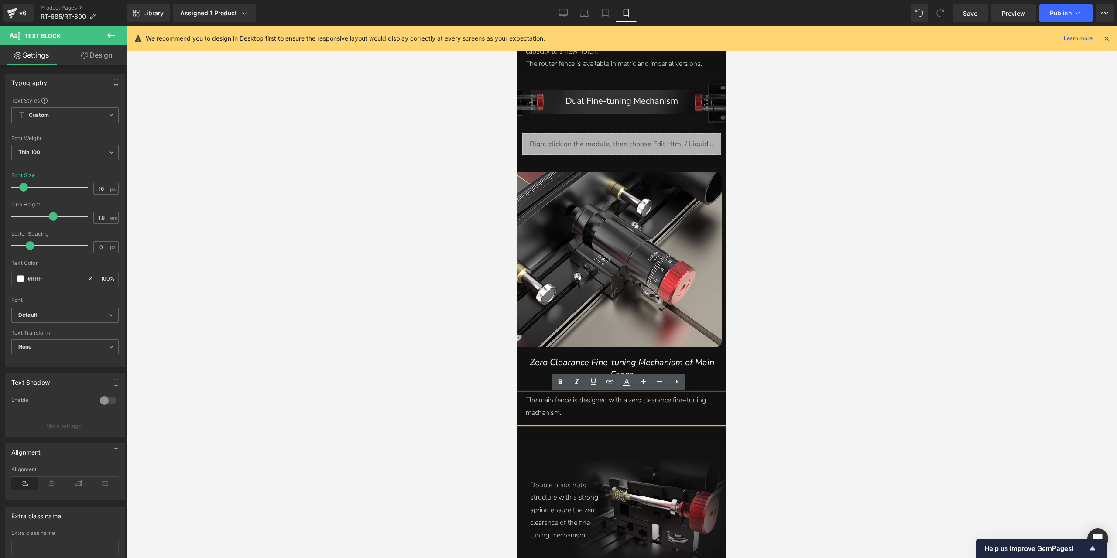
click at [628, 364] on div "Zero Clearance Fine-tuning Mechanism of Main Fence Heading" at bounding box center [622, 366] width 210 height 28
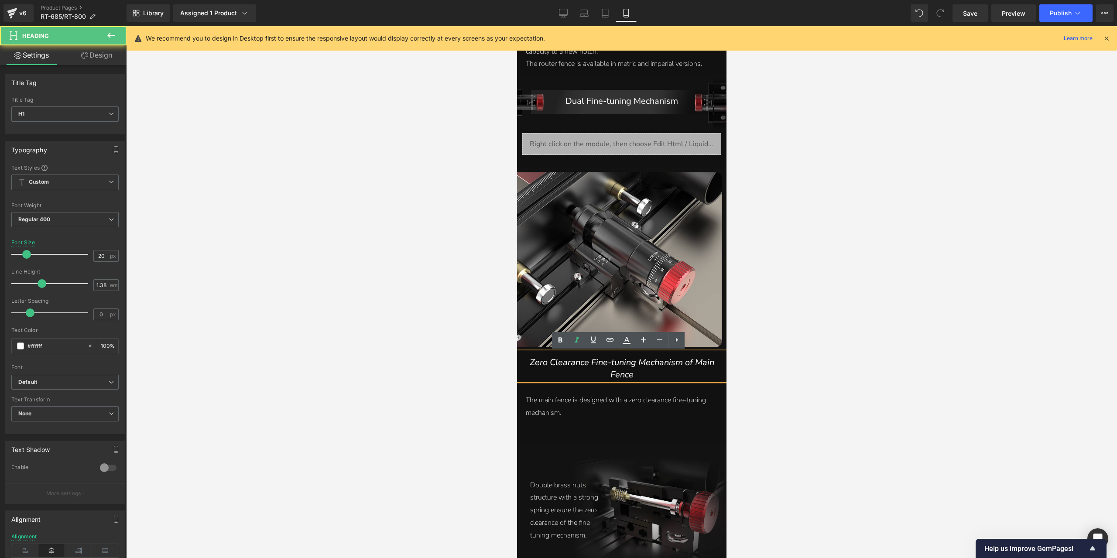
click at [656, 375] on h1 "Zero Clearance Fine-tuning Mechanism of Main Fence" at bounding box center [622, 369] width 192 height 24
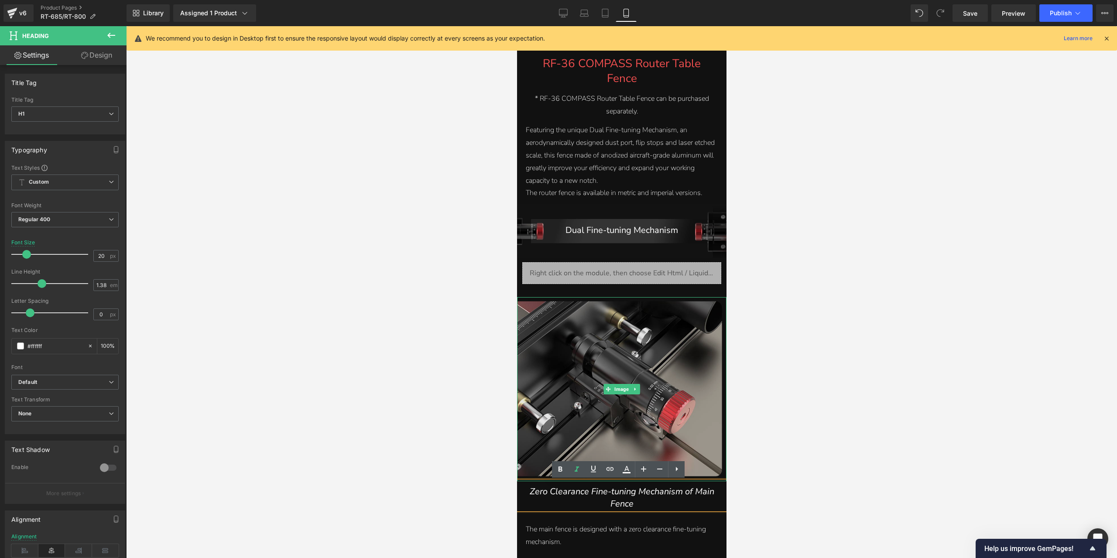
scroll to position [1309, 0]
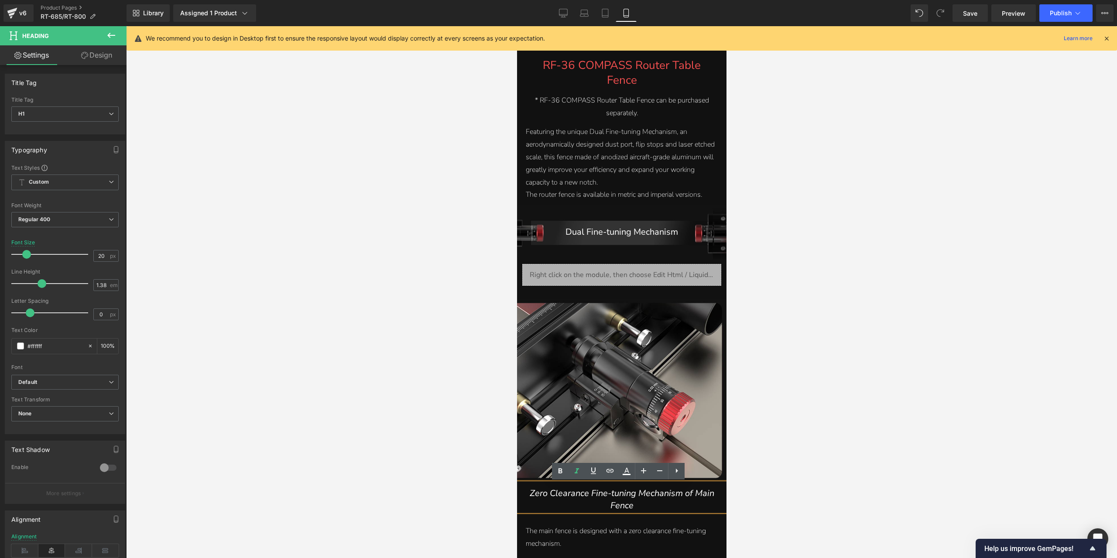
click at [635, 493] on span "Zero Clearance Fine-tuning Mechanism of Main Fence" at bounding box center [622, 500] width 185 height 24
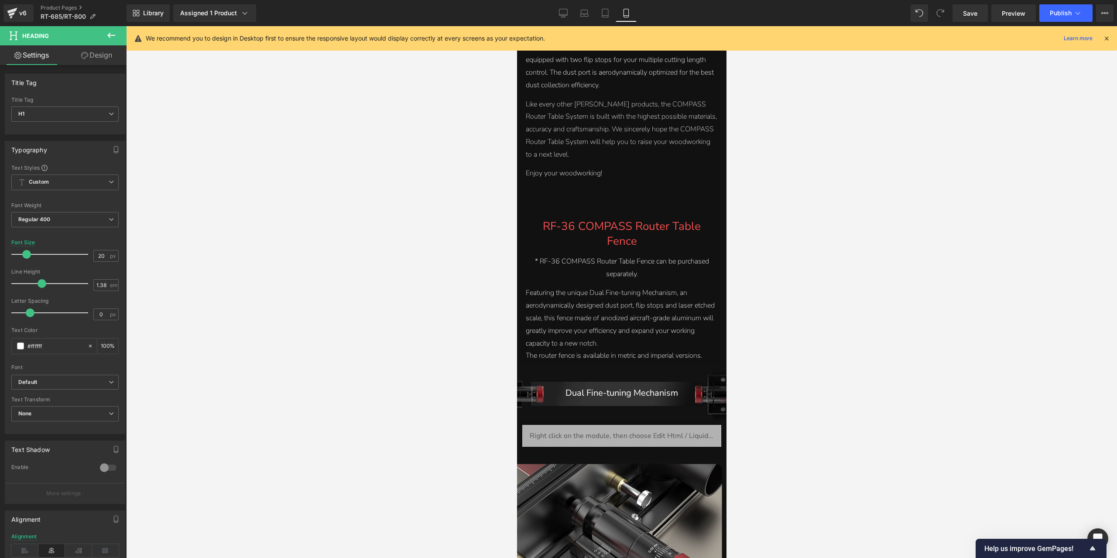
scroll to position [1135, 0]
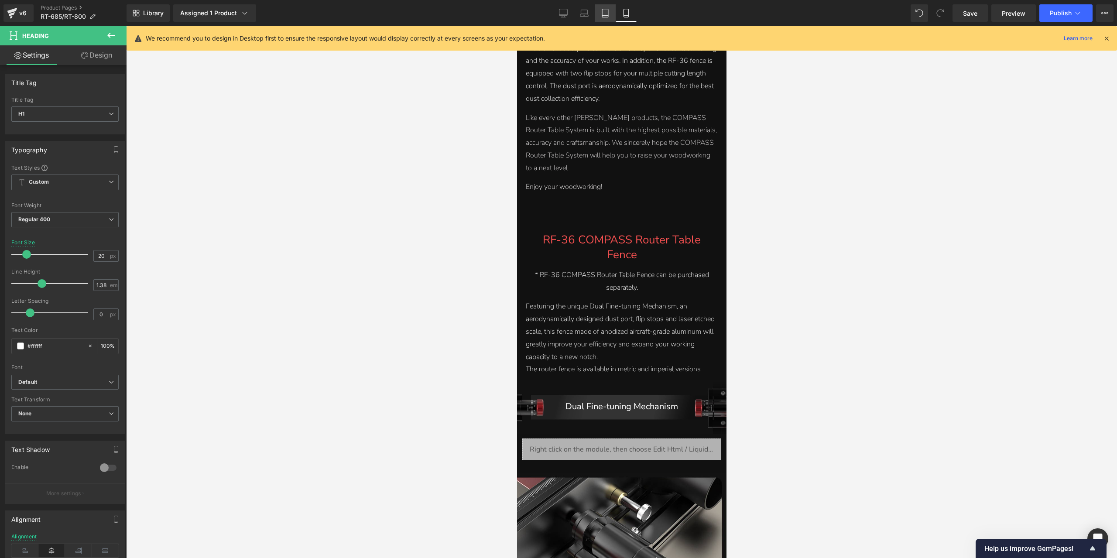
click at [603, 6] on link "Tablet" at bounding box center [605, 12] width 21 height 17
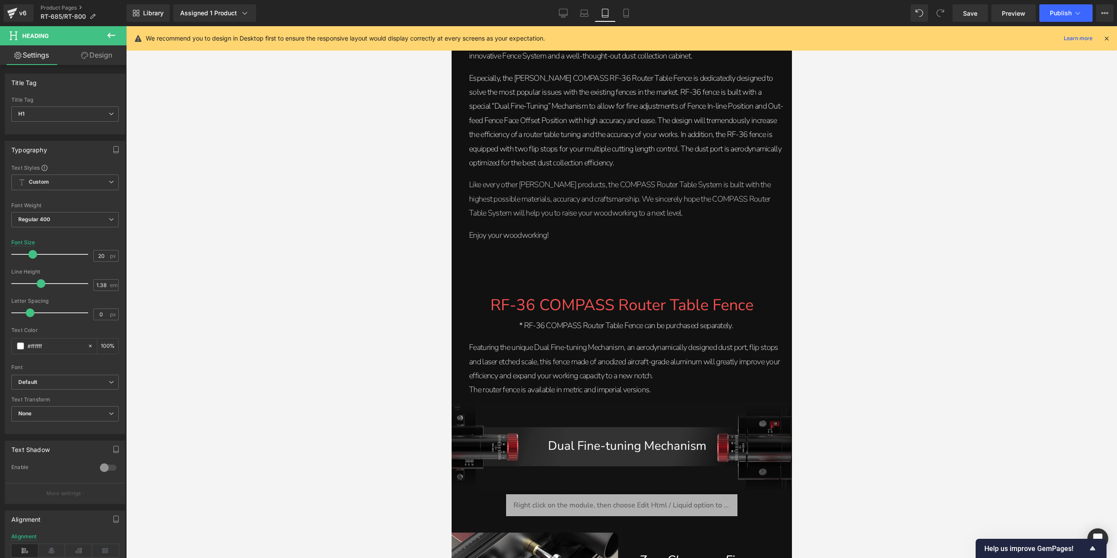
type input "28"
type input "100"
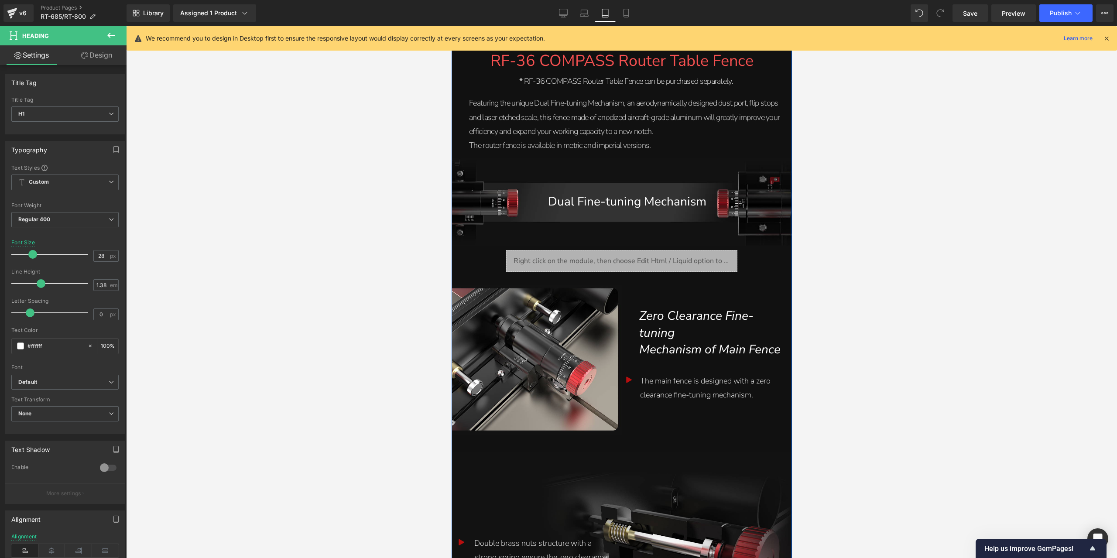
scroll to position [1509, 0]
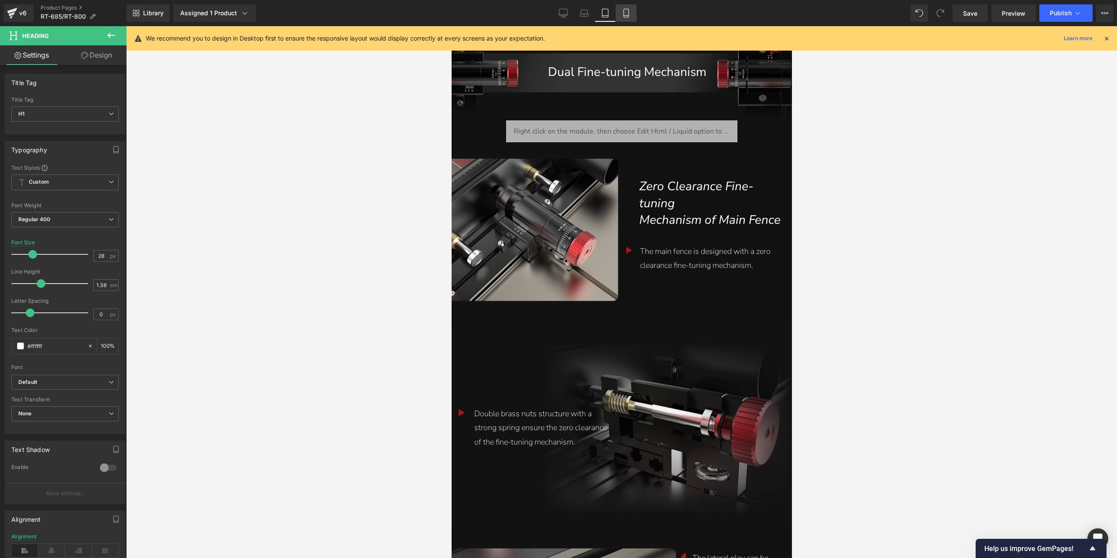
click at [629, 6] on link "Mobile" at bounding box center [626, 12] width 21 height 17
type input "20"
type input "100"
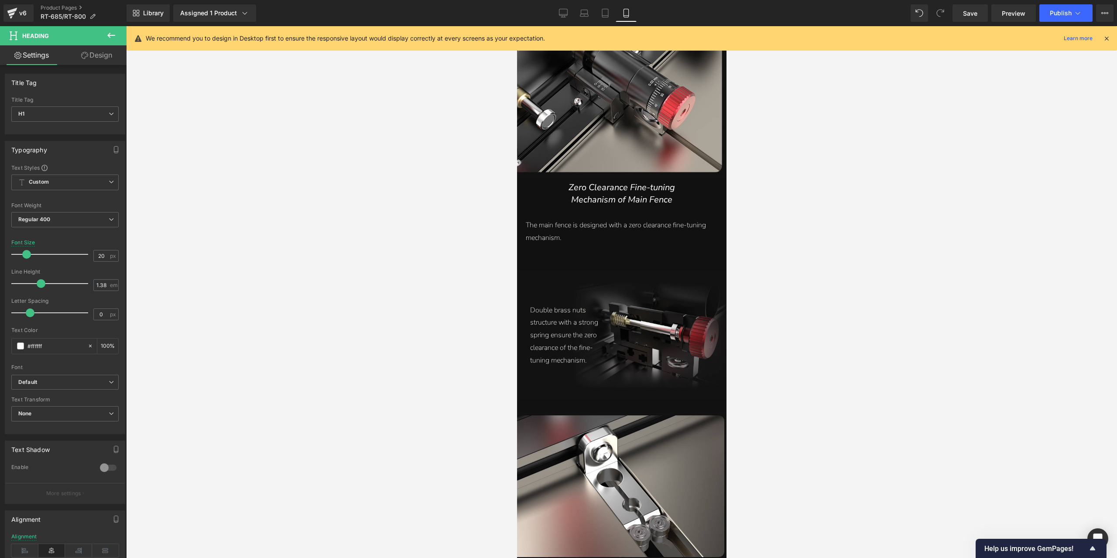
scroll to position [1615, 0]
click at [602, 13] on icon at bounding box center [605, 13] width 9 height 9
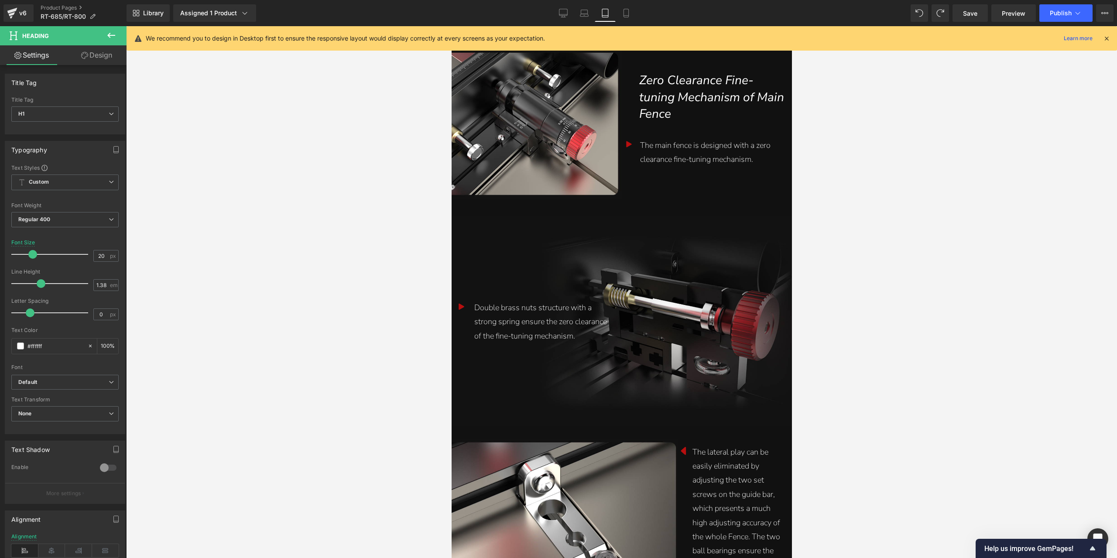
type input "28"
type input "100"
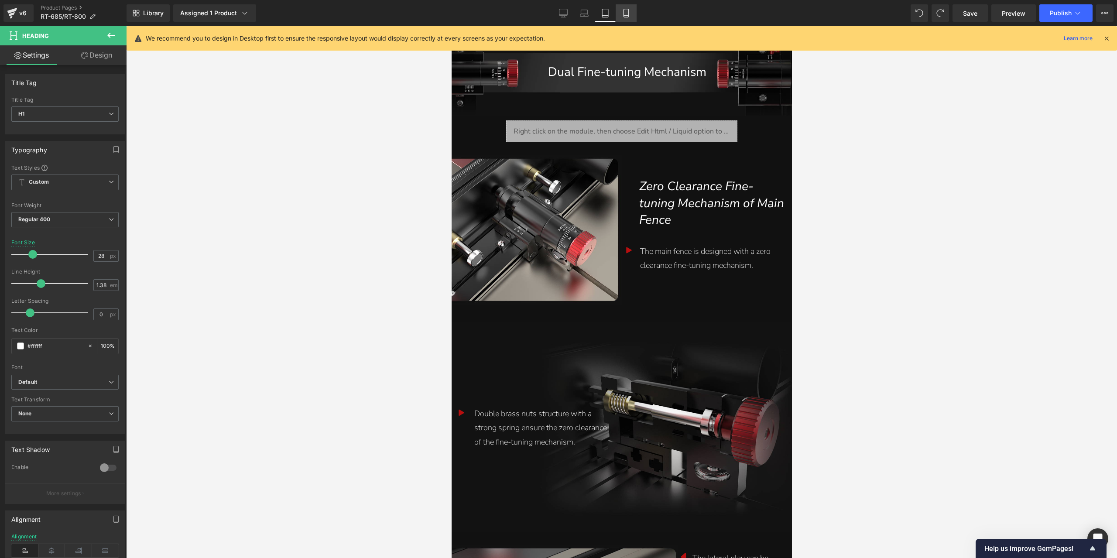
click at [629, 14] on icon at bounding box center [626, 13] width 5 height 8
type input "20"
type input "100"
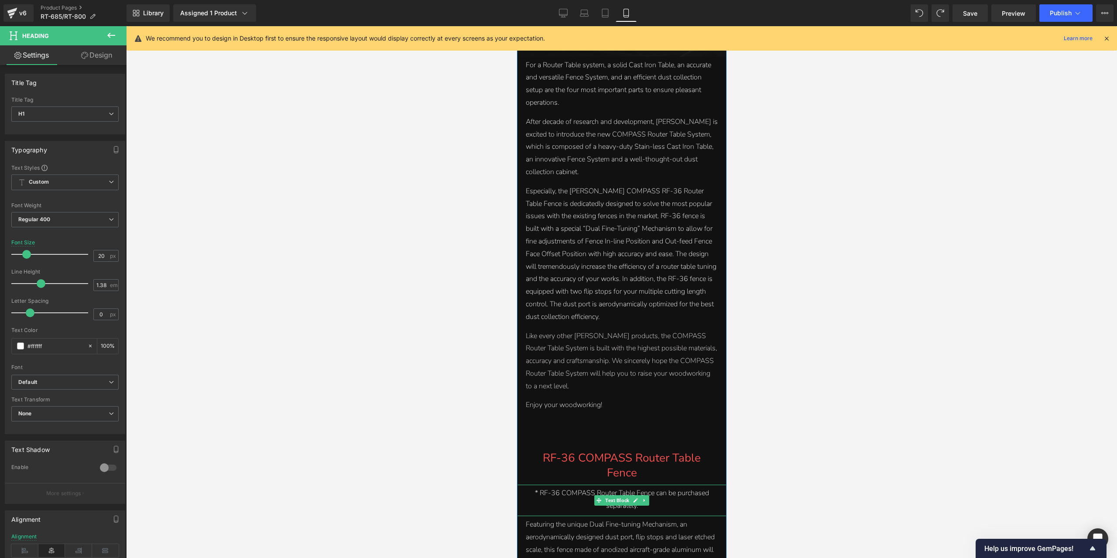
scroll to position [873, 0]
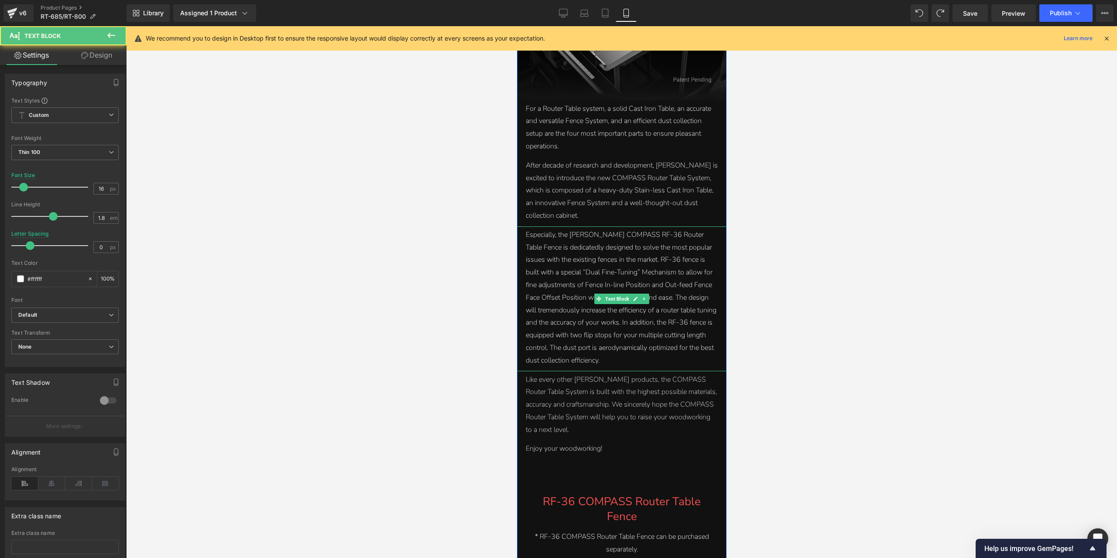
click at [676, 309] on p "Especially, the [PERSON_NAME] COMPASS RF-36 Router Table Fence is dedicatedly d…" at bounding box center [622, 298] width 192 height 138
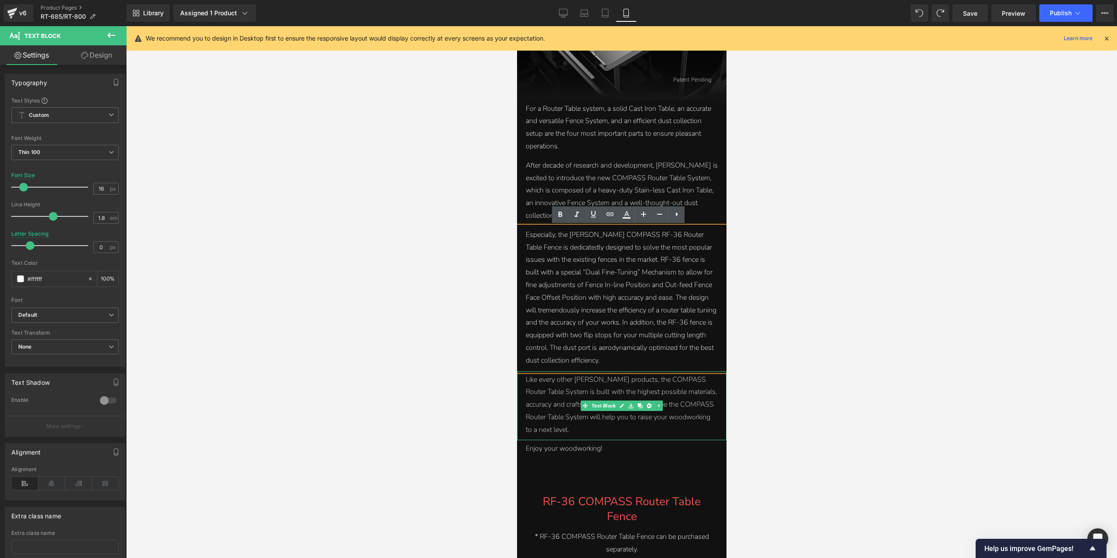
click at [677, 396] on span "Like every other [PERSON_NAME] products, the COMPASS Router Table System is bui…" at bounding box center [621, 405] width 191 height 60
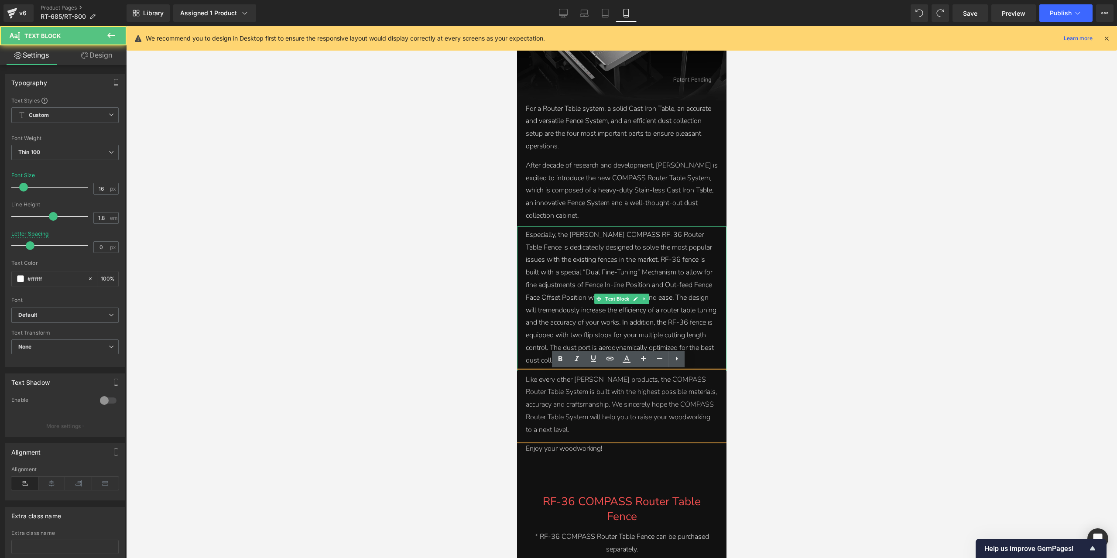
click at [659, 267] on p "Especially, the [PERSON_NAME] COMPASS RF-36 Router Table Fence is dedicatedly d…" at bounding box center [622, 298] width 192 height 138
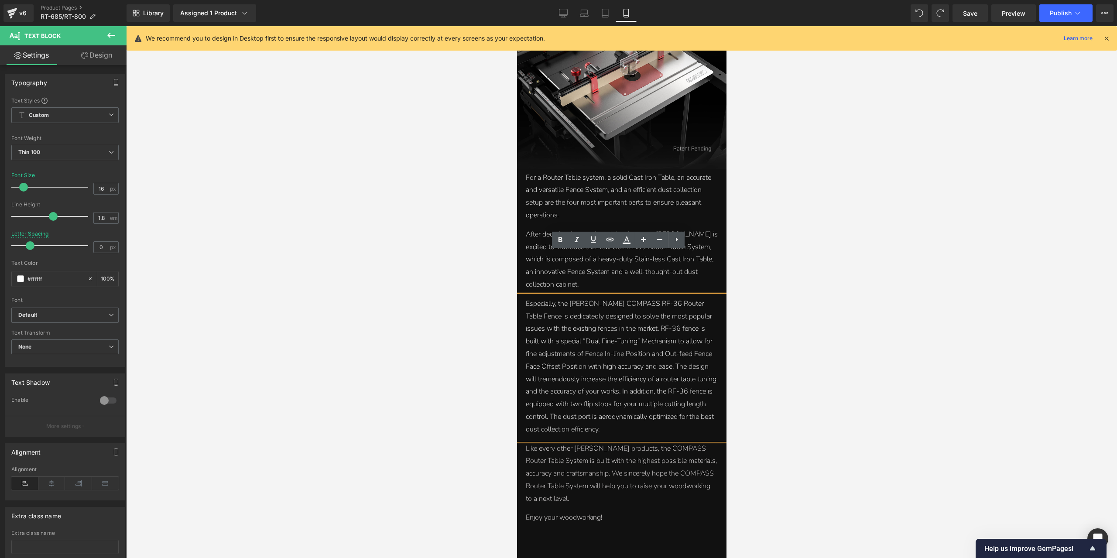
scroll to position [785, 0]
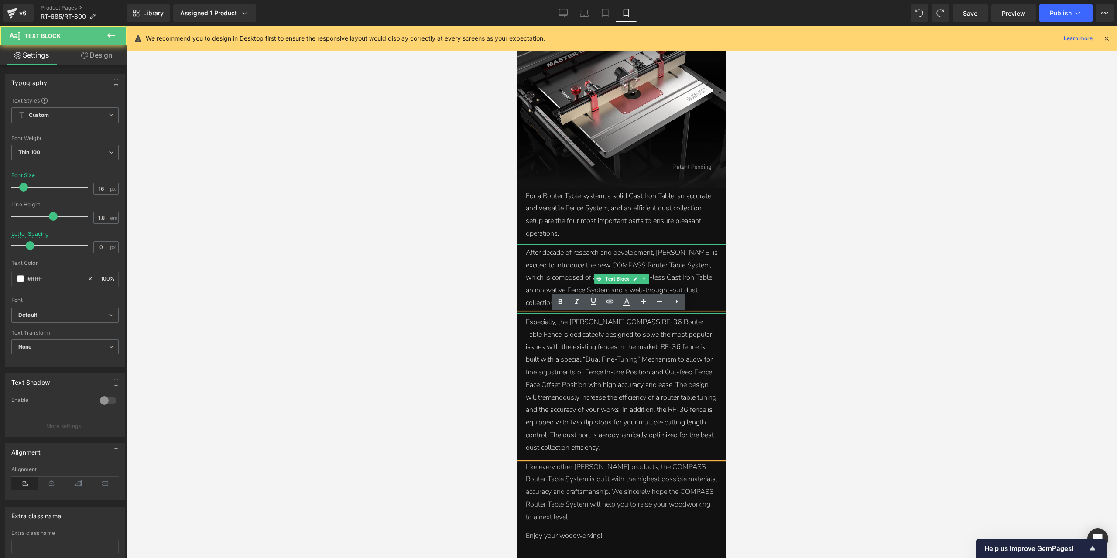
click at [670, 271] on p "After decade of research and development, [PERSON_NAME] is excited to introduce…" at bounding box center [622, 278] width 192 height 63
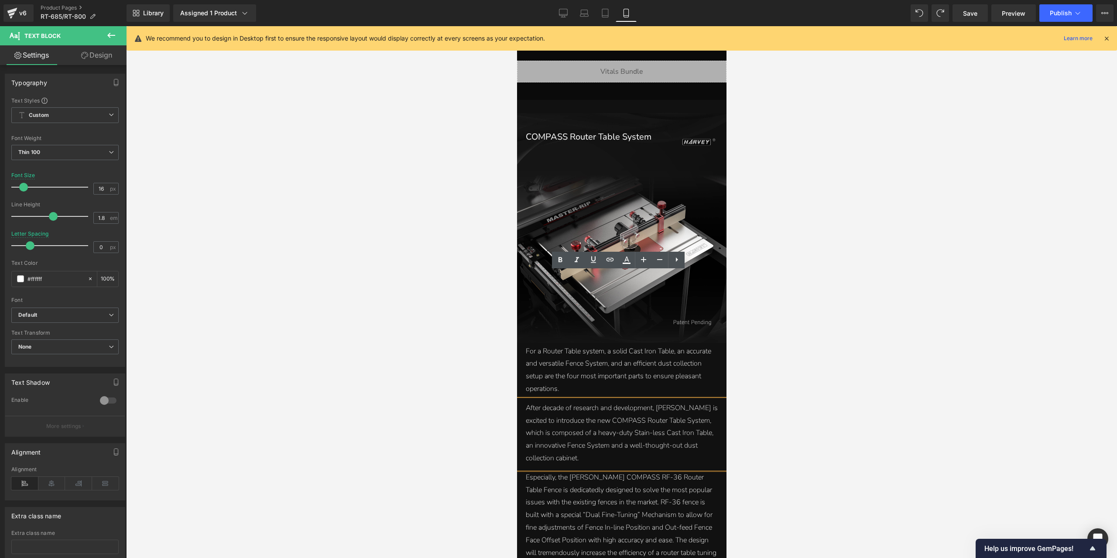
scroll to position [611, 0]
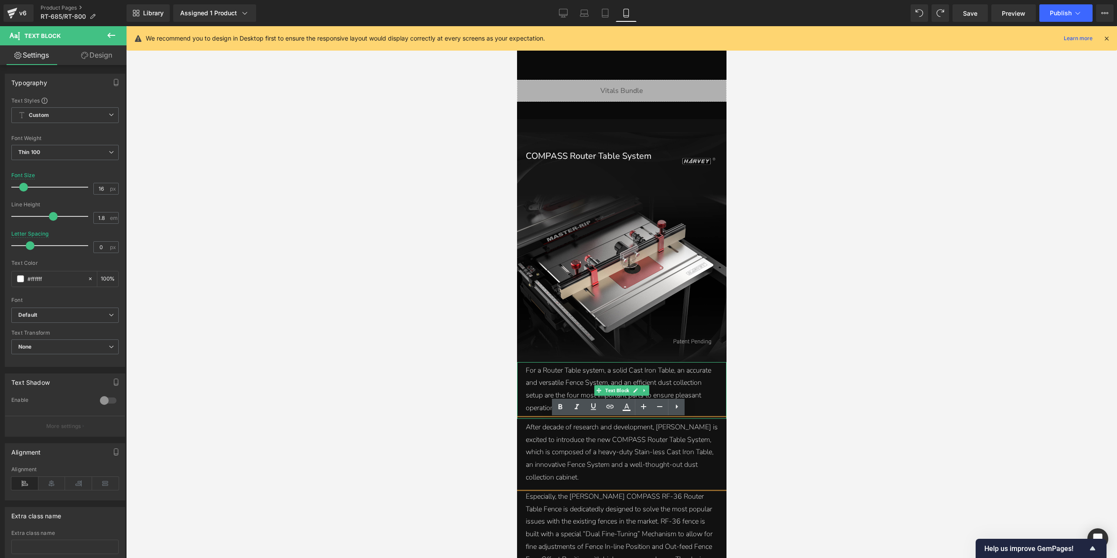
click at [693, 372] on p "For a Router Table system, a solid Cast Iron Table, an accurate and versatile F…" at bounding box center [622, 389] width 192 height 50
click at [479, 427] on div at bounding box center [621, 292] width 991 height 532
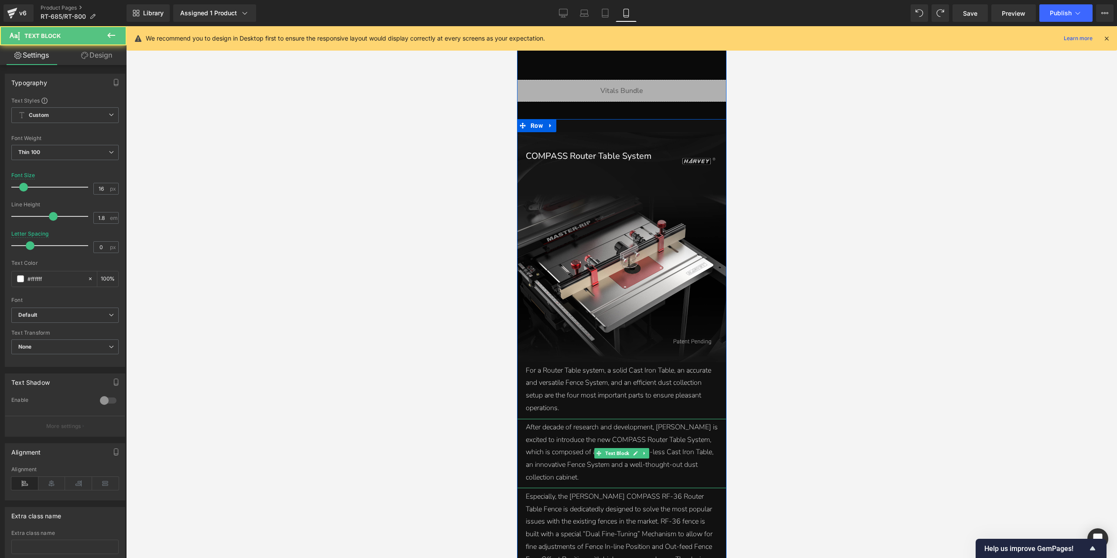
click at [613, 445] on p "After decade of research and development, [PERSON_NAME] is excited to introduce…" at bounding box center [622, 452] width 192 height 63
click at [638, 454] on span "After decade of research and development, [PERSON_NAME] is excited to introduce…" at bounding box center [622, 453] width 192 height 60
click at [611, 479] on p "After decade of research and development, [PERSON_NAME] is excited to introduce…" at bounding box center [622, 452] width 192 height 63
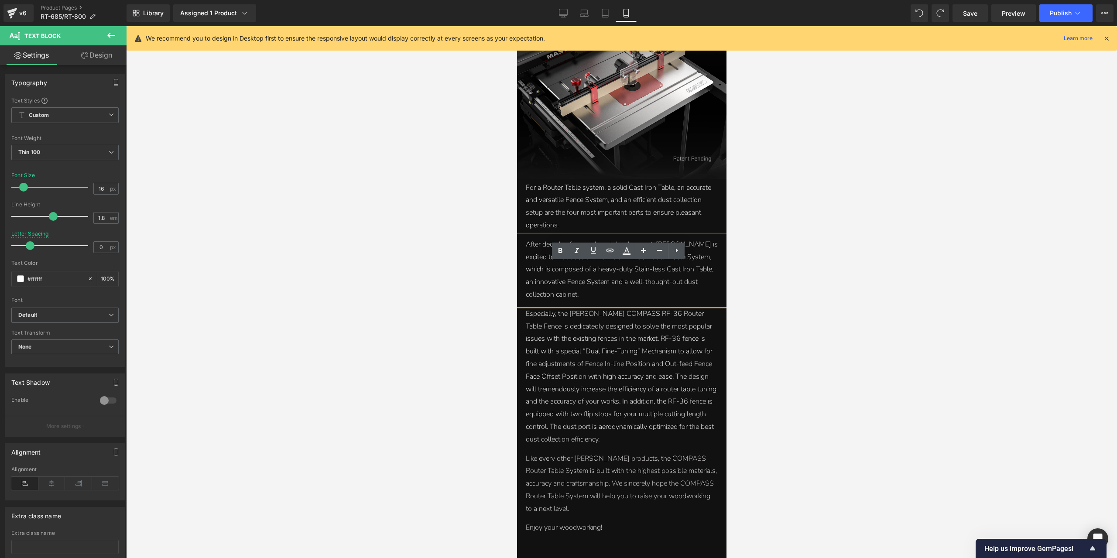
scroll to position [829, 0]
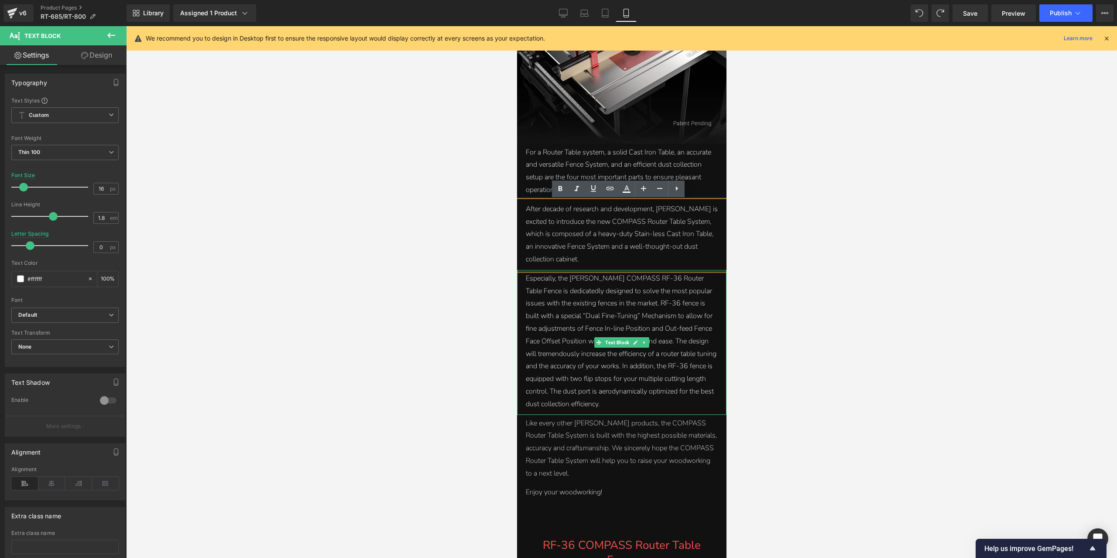
click at [625, 400] on p "Especially, the [PERSON_NAME] COMPASS RF-36 Router Table Fence is dedicatedly d…" at bounding box center [622, 341] width 192 height 138
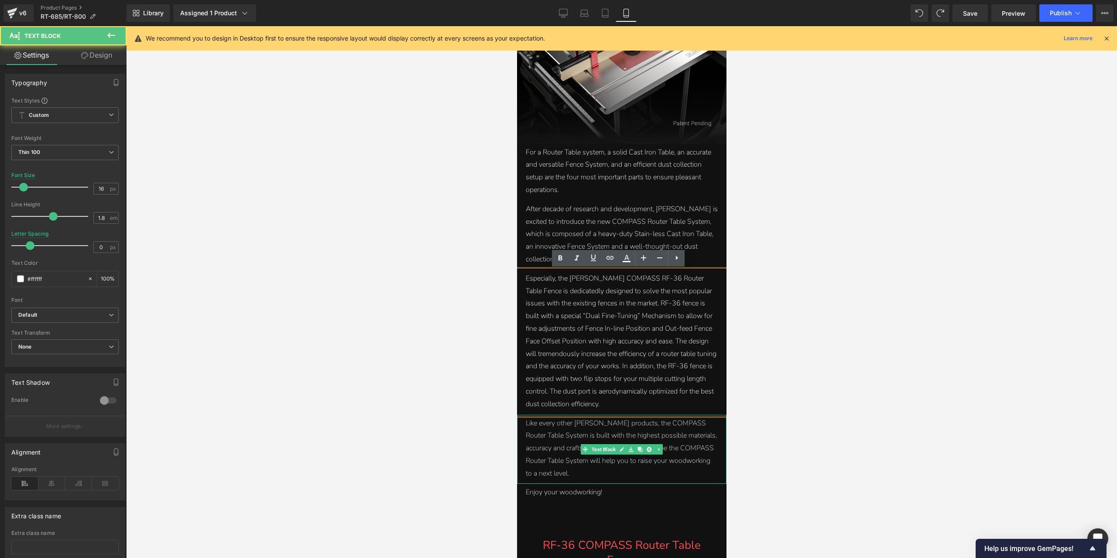
click at [623, 437] on span "Like every other [PERSON_NAME] products, the COMPASS Router Table System is bui…" at bounding box center [621, 449] width 191 height 60
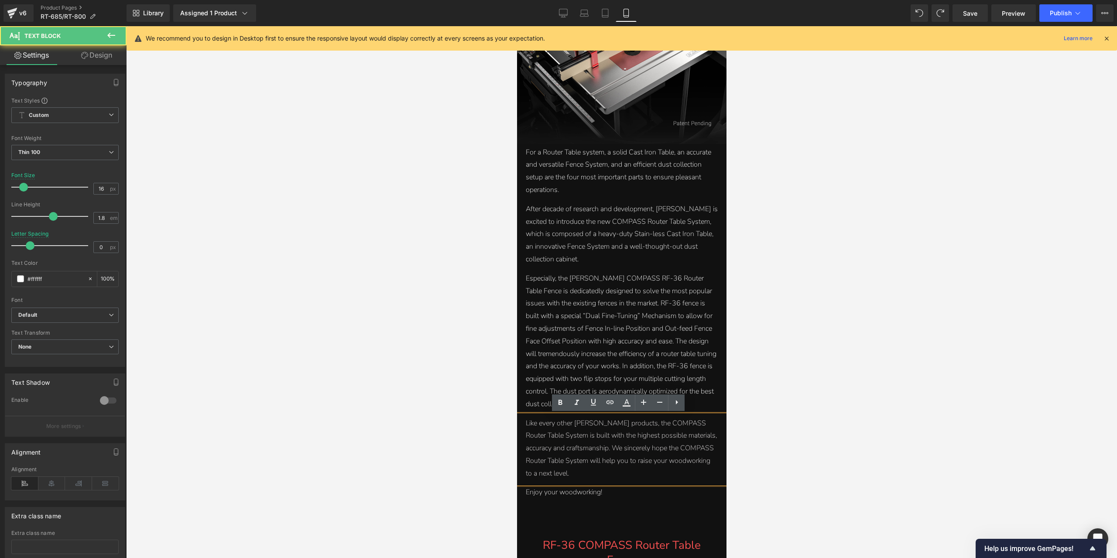
click at [610, 471] on p "Like every other [PERSON_NAME] products, the COMPASS Router Table System is bui…" at bounding box center [622, 448] width 192 height 63
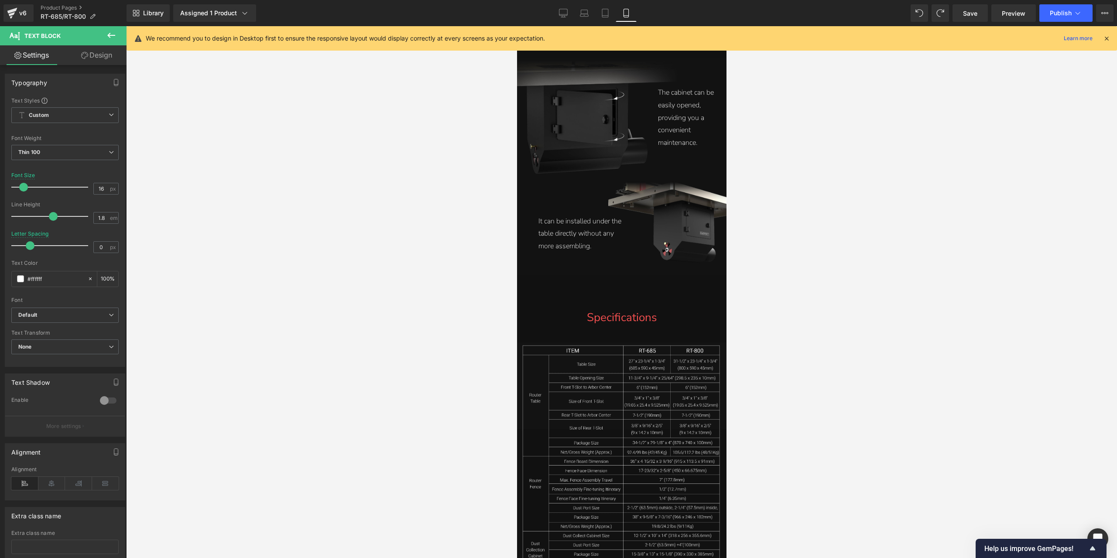
scroll to position [6679, 0]
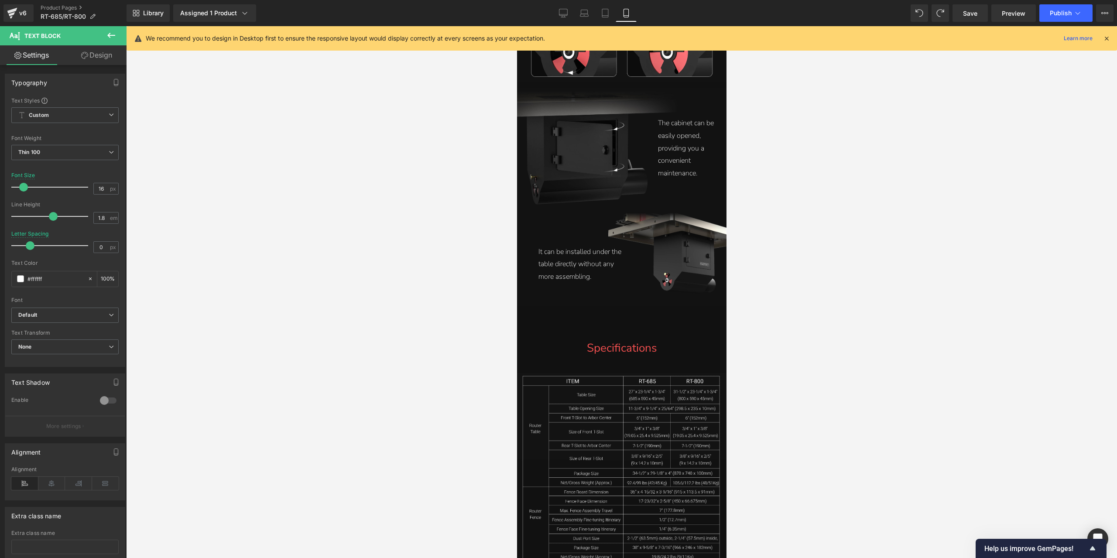
click at [896, 302] on div at bounding box center [621, 292] width 991 height 532
click at [1007, 8] on link "Preview" at bounding box center [1014, 12] width 45 height 17
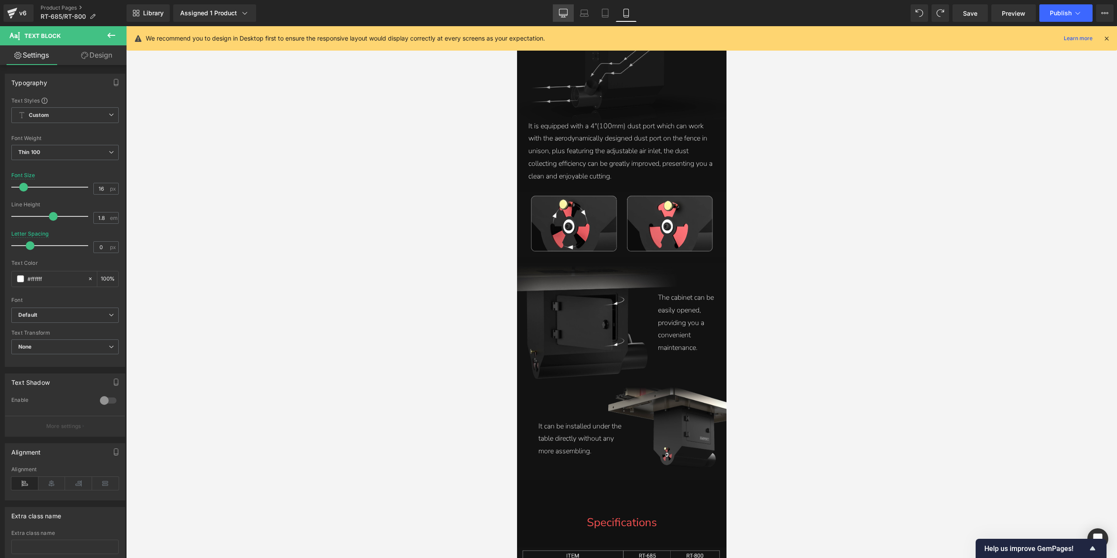
click at [560, 9] on icon at bounding box center [564, 12] width 8 height 7
type input "24"
type input "100"
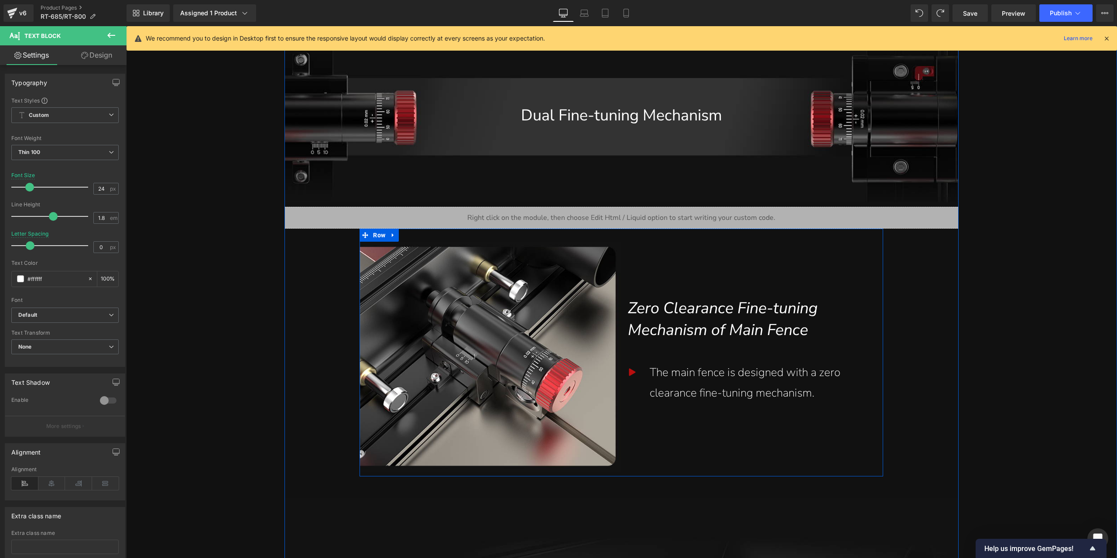
scroll to position [1841, 0]
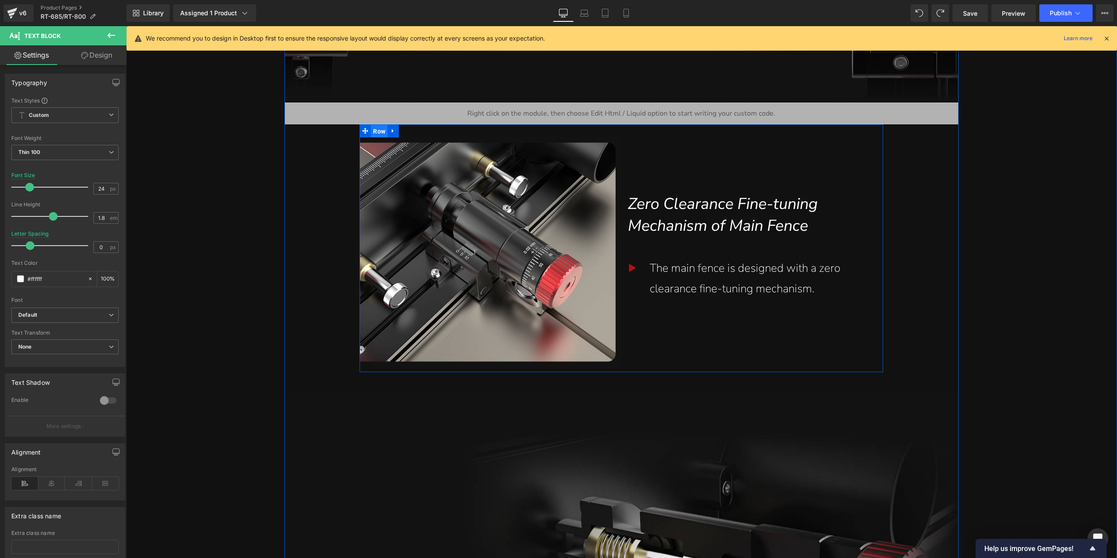
click at [378, 131] on span "Row" at bounding box center [379, 131] width 17 height 13
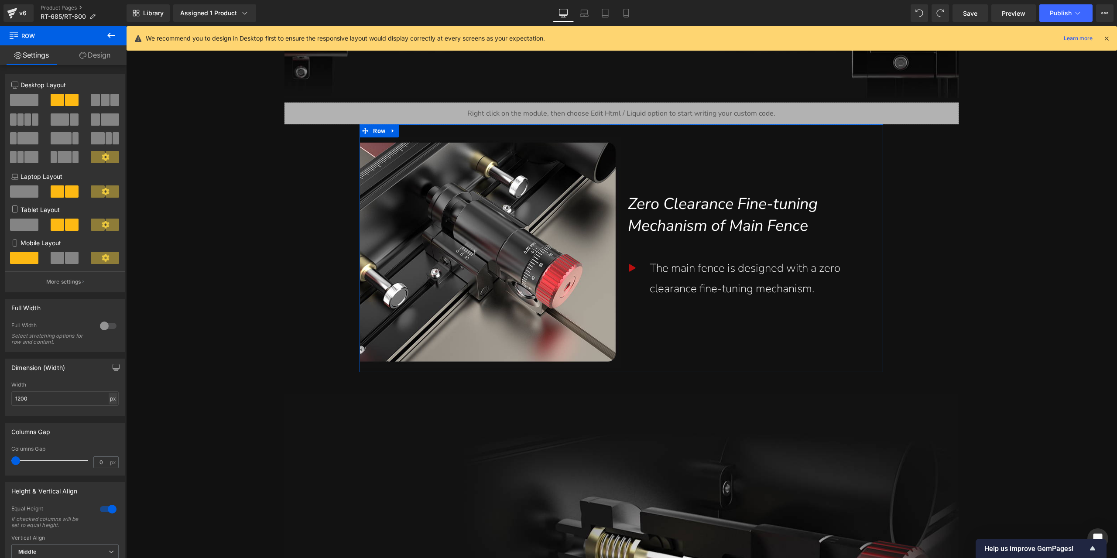
click at [110, 401] on div "px" at bounding box center [113, 399] width 9 height 12
click at [112, 412] on li "%" at bounding box center [112, 412] width 11 height 13
type input "100"
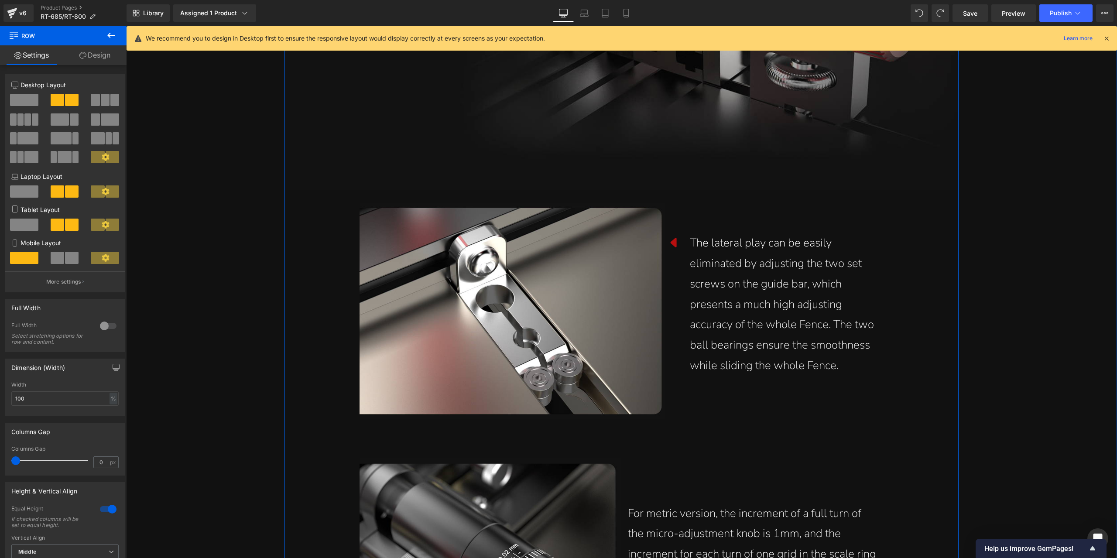
scroll to position [2583, 0]
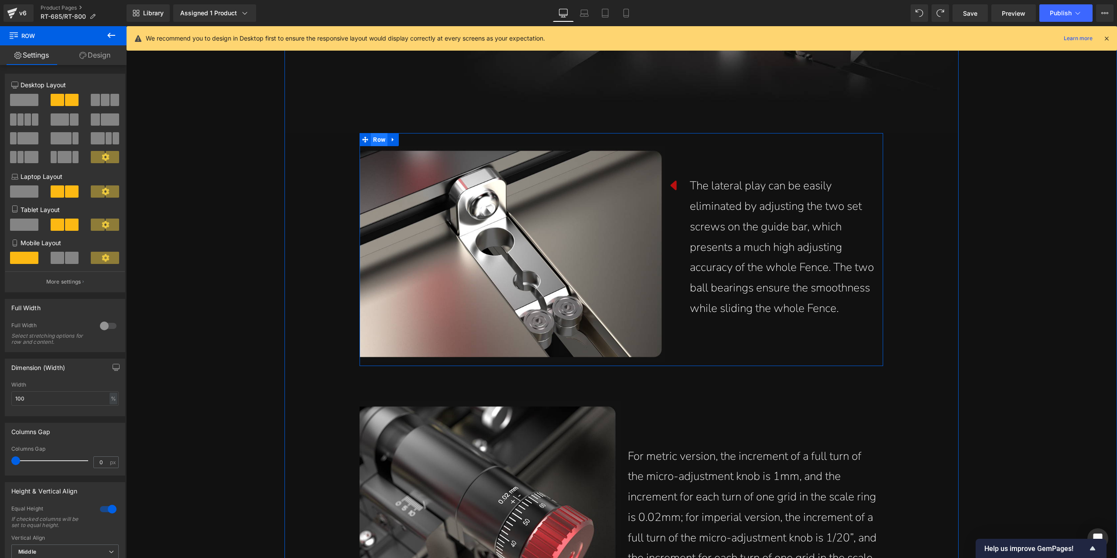
click at [381, 141] on span "Row" at bounding box center [379, 139] width 17 height 13
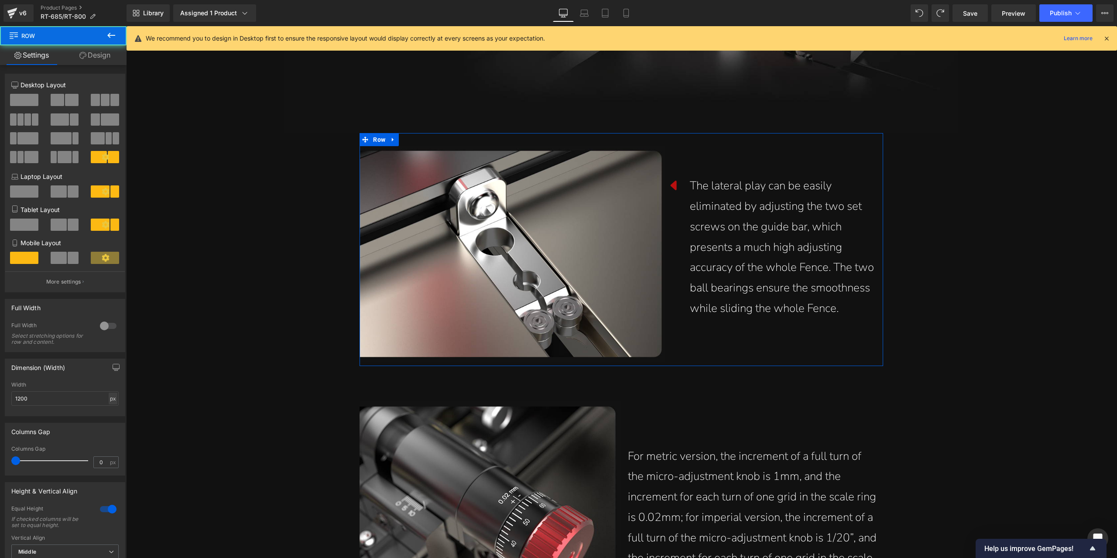
click at [109, 401] on div "px" at bounding box center [113, 399] width 9 height 12
click at [110, 411] on li "%" at bounding box center [112, 412] width 11 height 13
type input "100"
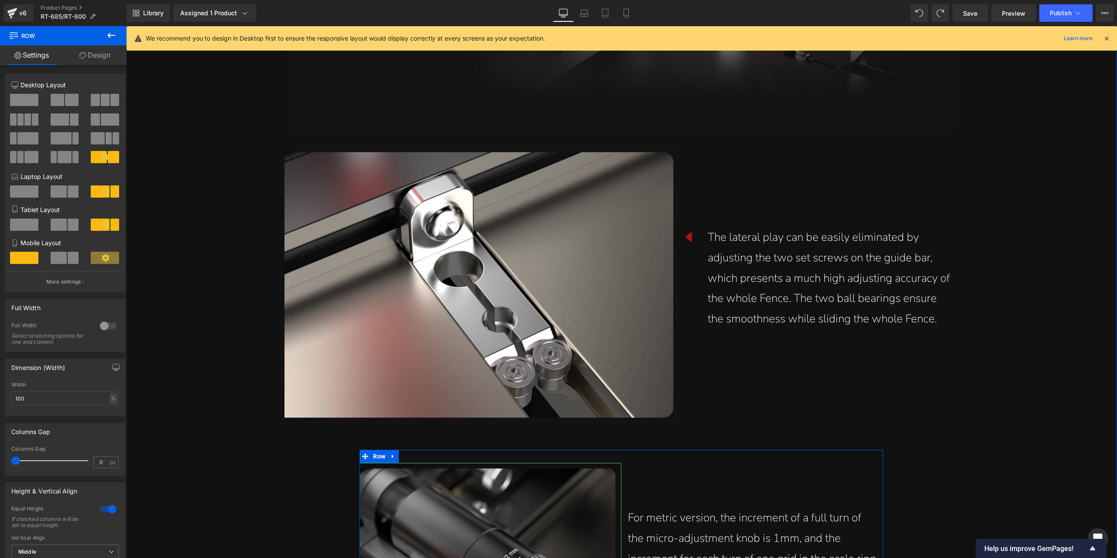
scroll to position [2802, 0]
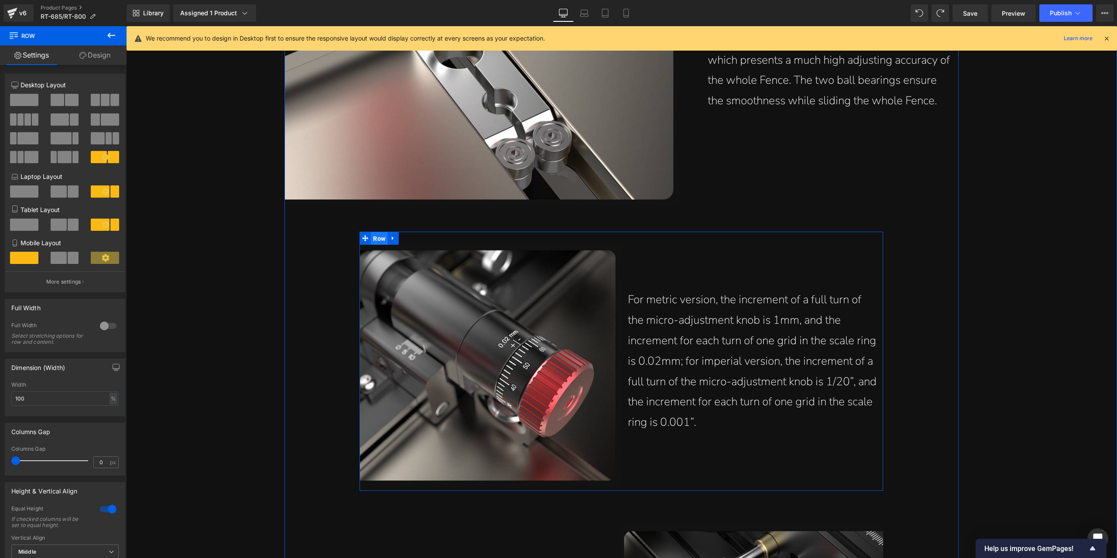
click at [376, 243] on span "Row" at bounding box center [379, 238] width 17 height 13
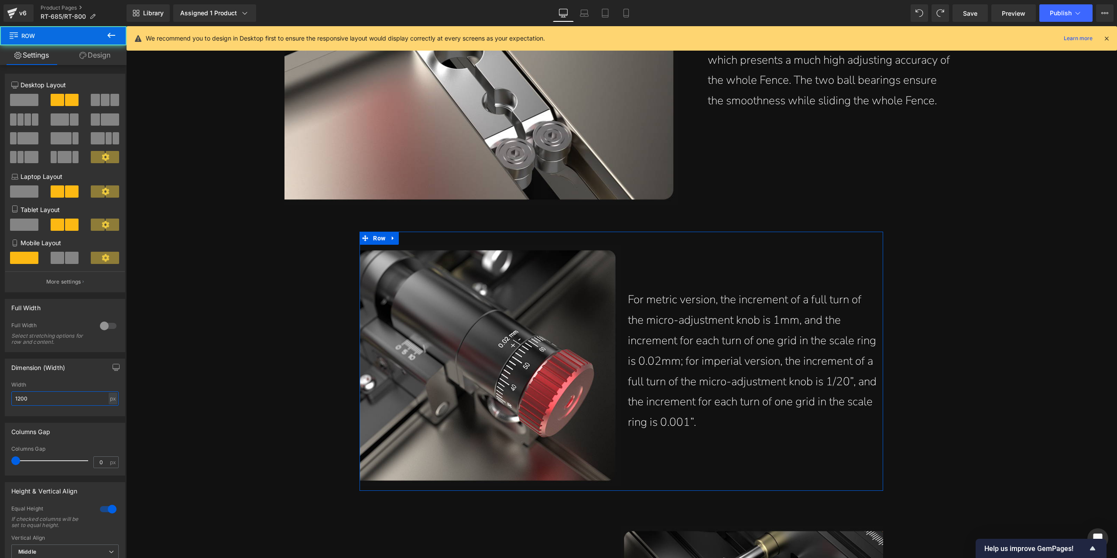
click at [103, 402] on input "1200" at bounding box center [64, 399] width 107 height 14
click at [109, 403] on div "px" at bounding box center [113, 399] width 9 height 12
click at [107, 411] on li "%" at bounding box center [112, 412] width 11 height 13
type input "100"
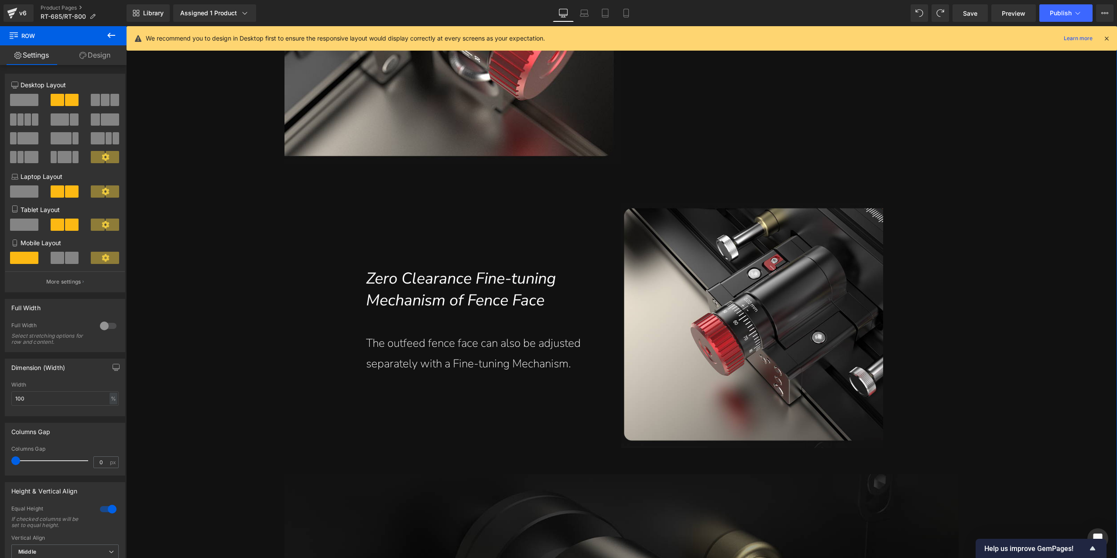
scroll to position [3194, 0]
click at [379, 194] on span "Row" at bounding box center [379, 195] width 17 height 13
click at [109, 403] on div "px" at bounding box center [113, 399] width 9 height 12
drag, startPoint x: 108, startPoint y: 413, endPoint x: 91, endPoint y: 365, distance: 50.9
click at [108, 413] on li "%" at bounding box center [112, 412] width 11 height 13
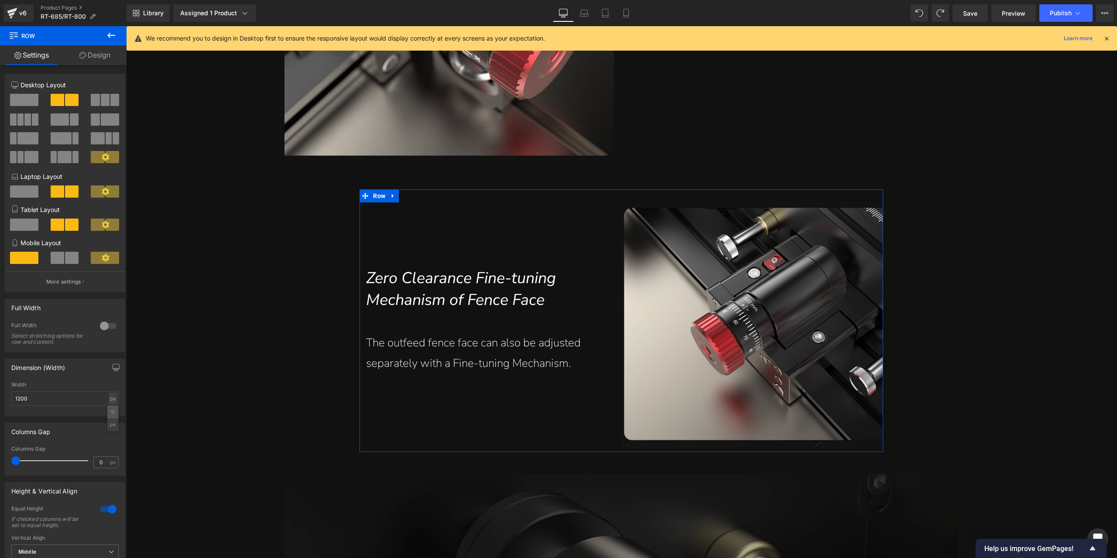
type input "100"
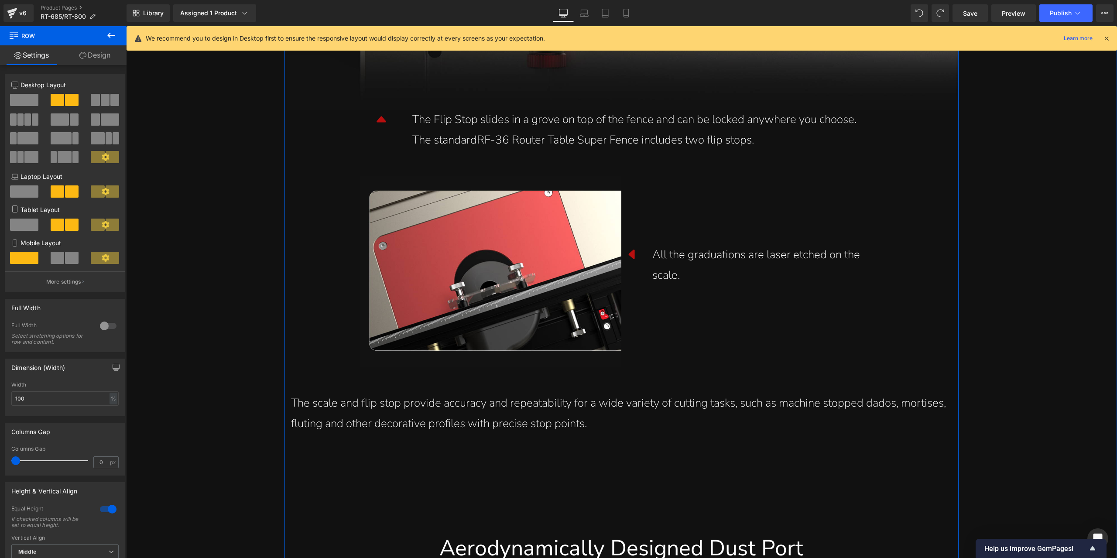
scroll to position [6337, 0]
click at [376, 172] on span "Row" at bounding box center [379, 168] width 17 height 13
click at [112, 399] on div "px" at bounding box center [113, 399] width 9 height 12
click at [110, 412] on li "%" at bounding box center [112, 412] width 11 height 13
type input "100"
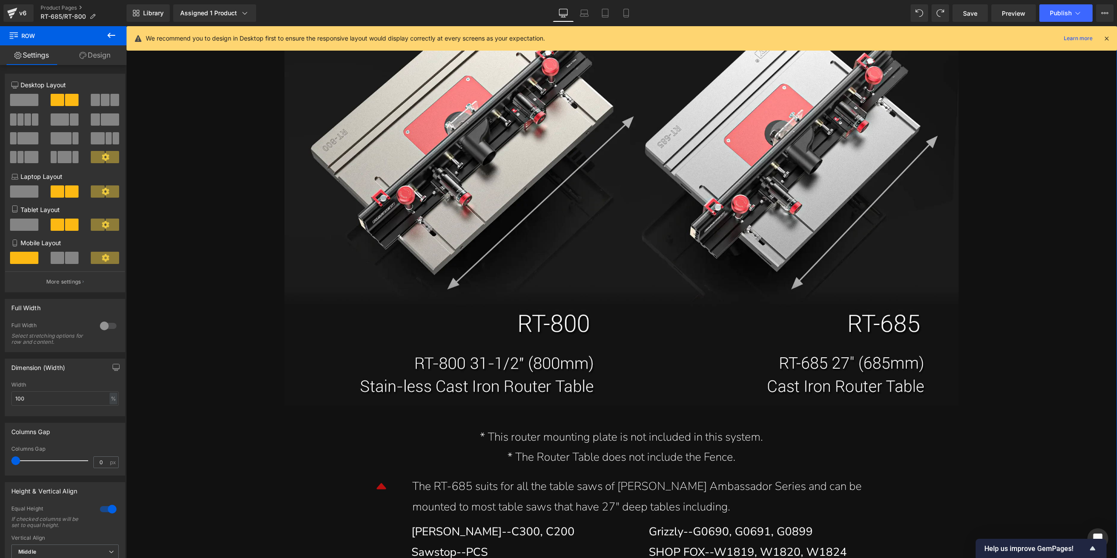
scroll to position [9961, 0]
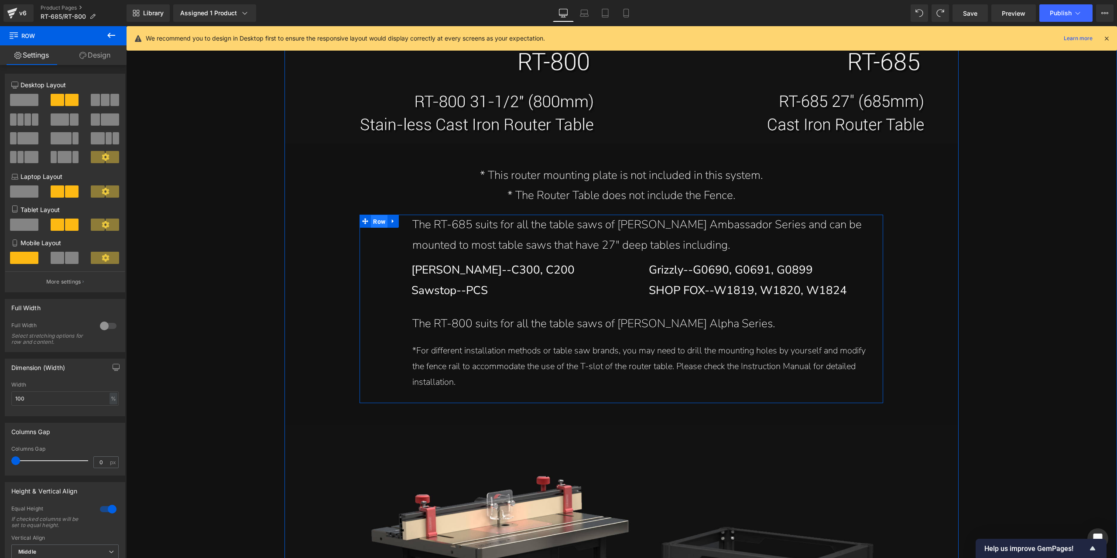
click at [375, 224] on span "Row" at bounding box center [379, 221] width 17 height 13
click at [111, 399] on div "px" at bounding box center [113, 399] width 9 height 12
drag, startPoint x: 109, startPoint y: 413, endPoint x: 220, endPoint y: 316, distance: 148.2
click at [109, 413] on li "%" at bounding box center [112, 412] width 11 height 13
type input "100"
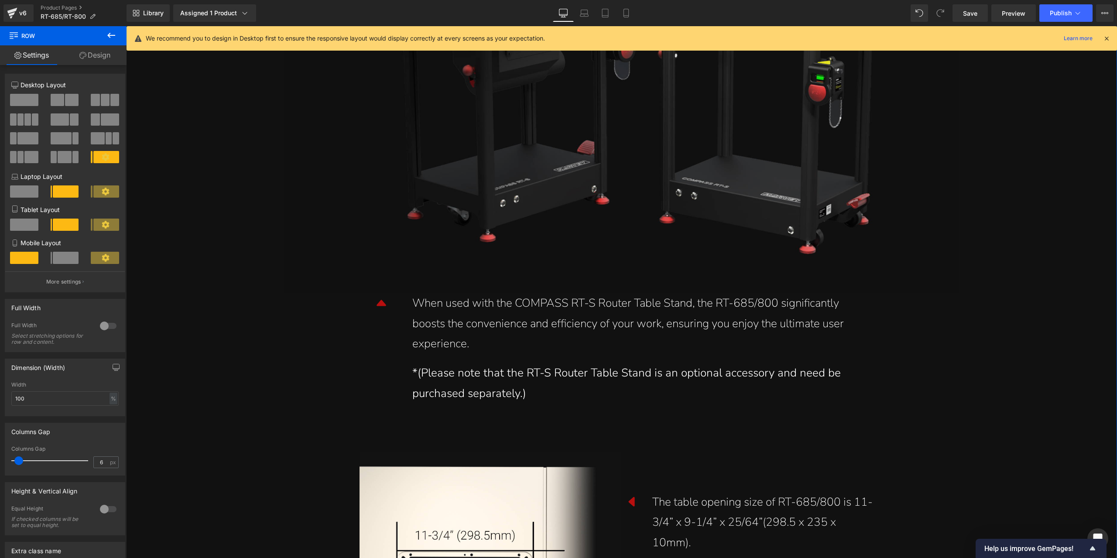
scroll to position [10659, 0]
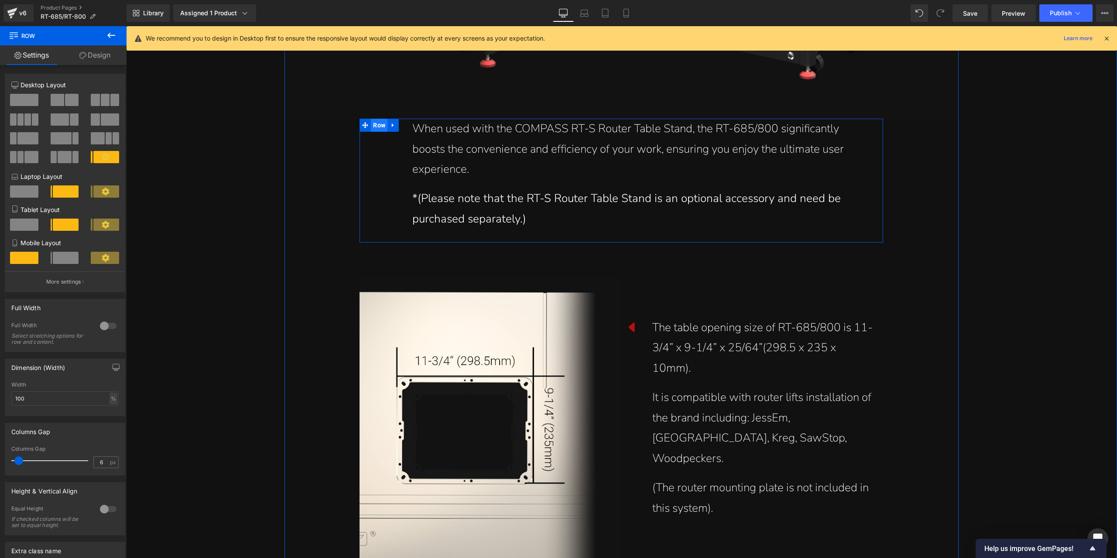
click at [380, 121] on span "Row" at bounding box center [379, 125] width 17 height 13
click at [111, 404] on div "px" at bounding box center [113, 399] width 9 height 12
click at [109, 416] on li "%" at bounding box center [112, 412] width 11 height 13
type input "100"
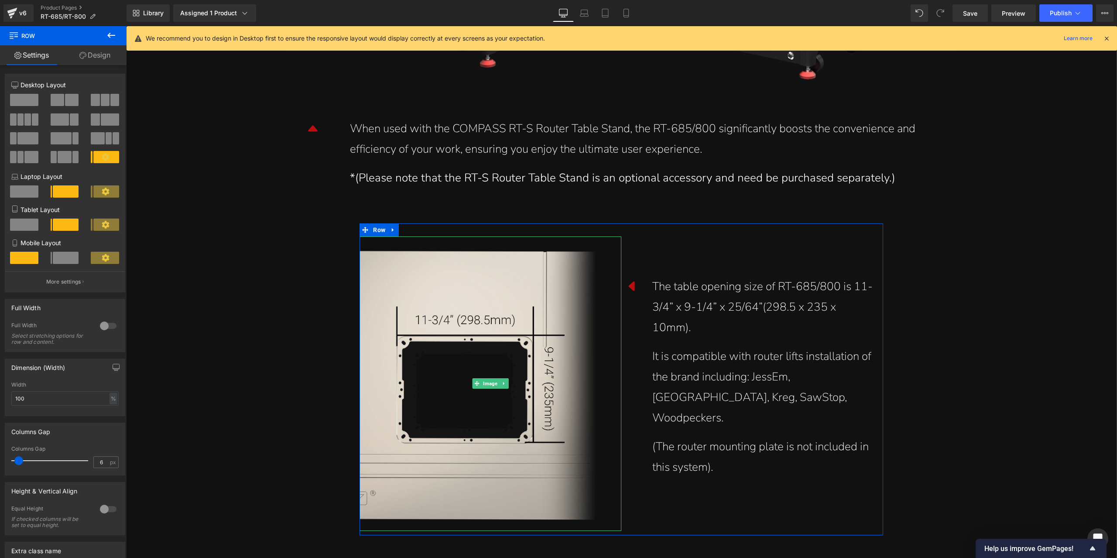
scroll to position [10746, 0]
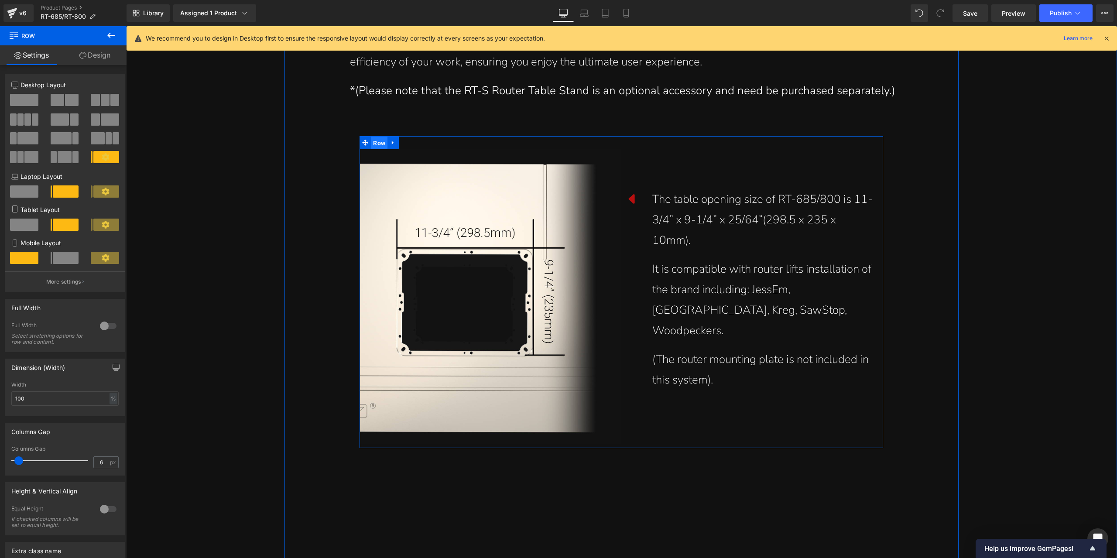
click at [377, 144] on span "Row" at bounding box center [379, 143] width 17 height 13
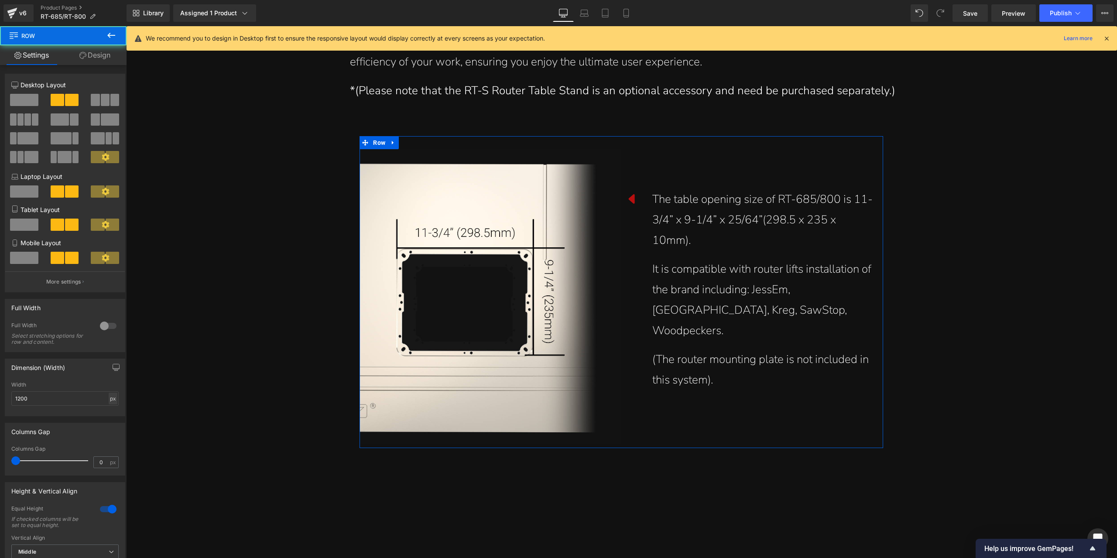
click at [110, 400] on div "px" at bounding box center [113, 399] width 9 height 12
drag, startPoint x: 105, startPoint y: 415, endPoint x: 10, endPoint y: 383, distance: 100.5
click at [107, 415] on li "%" at bounding box center [112, 412] width 11 height 13
type input "100"
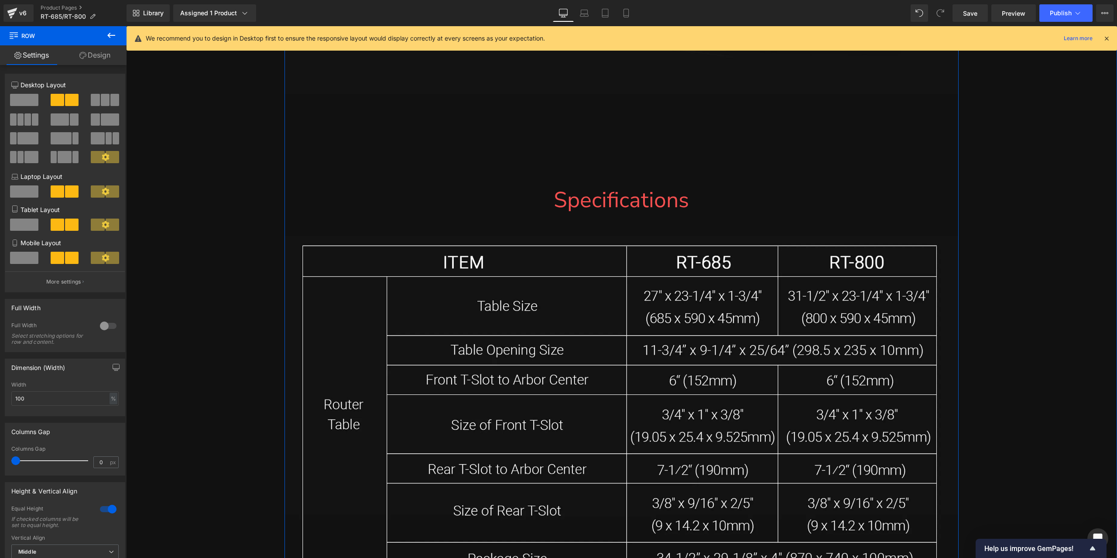
scroll to position [13322, 0]
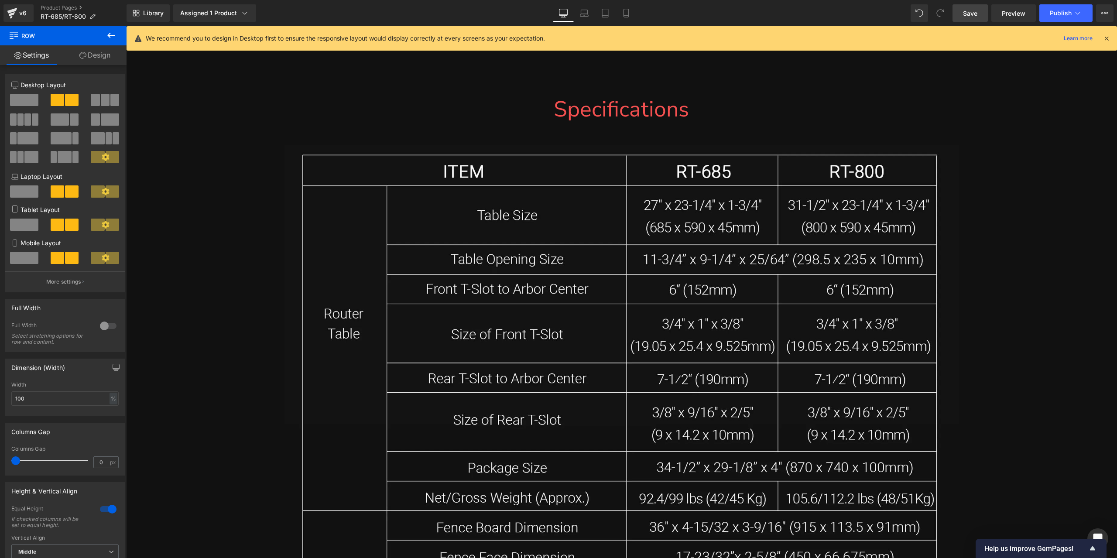
click at [965, 12] on span "Save" at bounding box center [970, 13] width 14 height 9
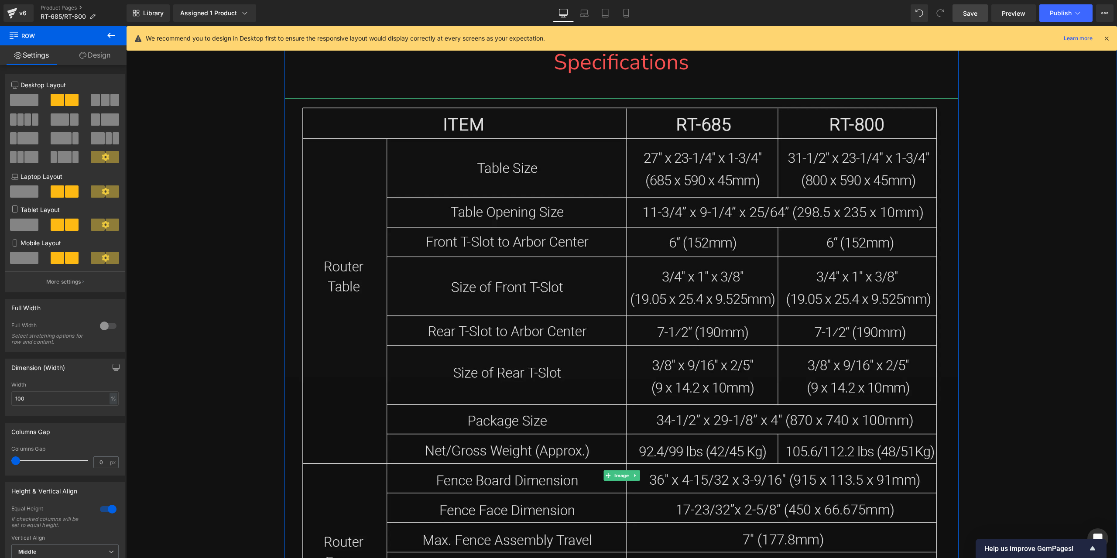
scroll to position [13409, 0]
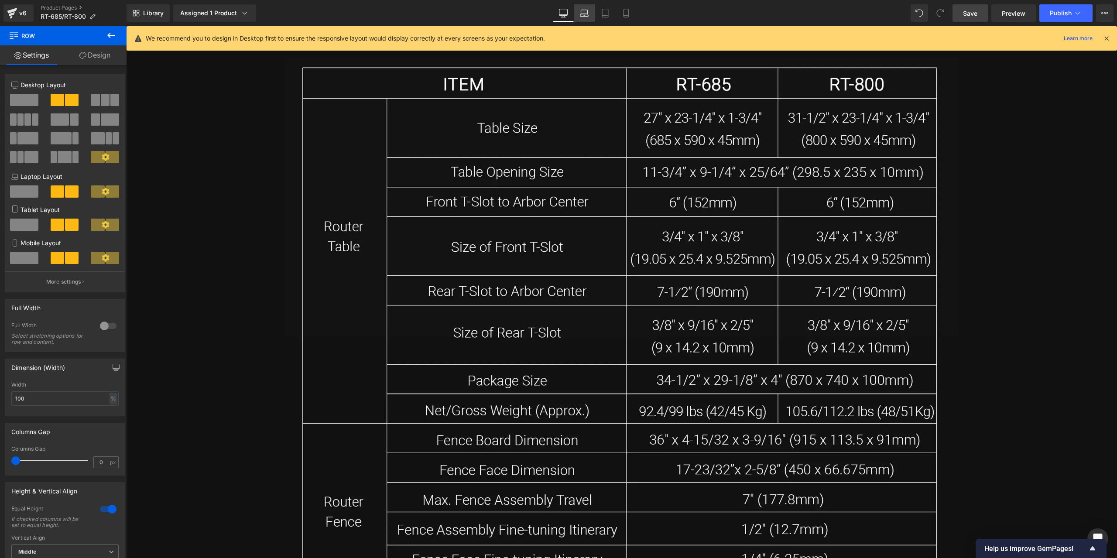
click at [578, 13] on link "Laptop" at bounding box center [584, 12] width 21 height 17
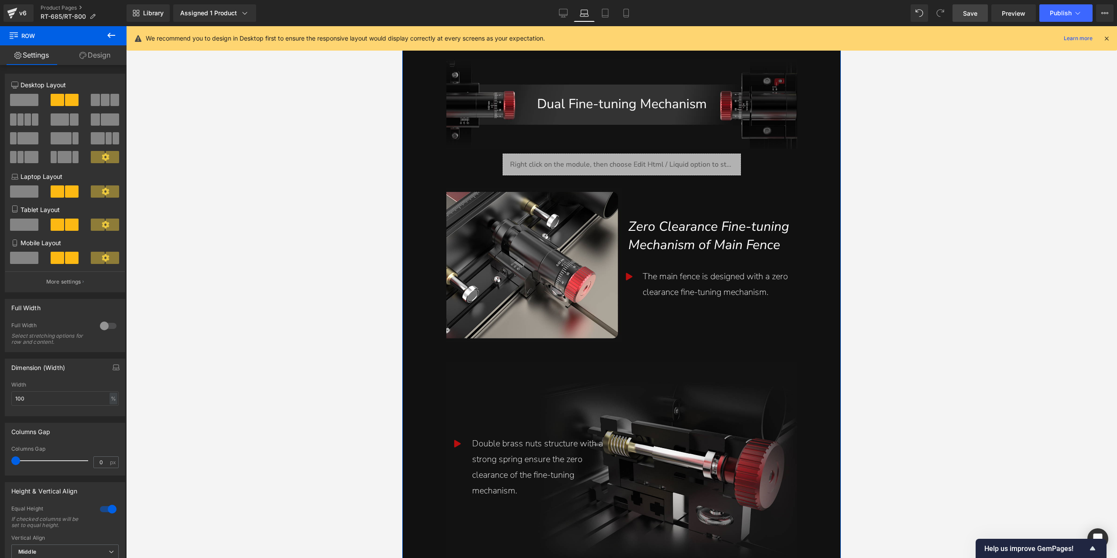
scroll to position [1468, 0]
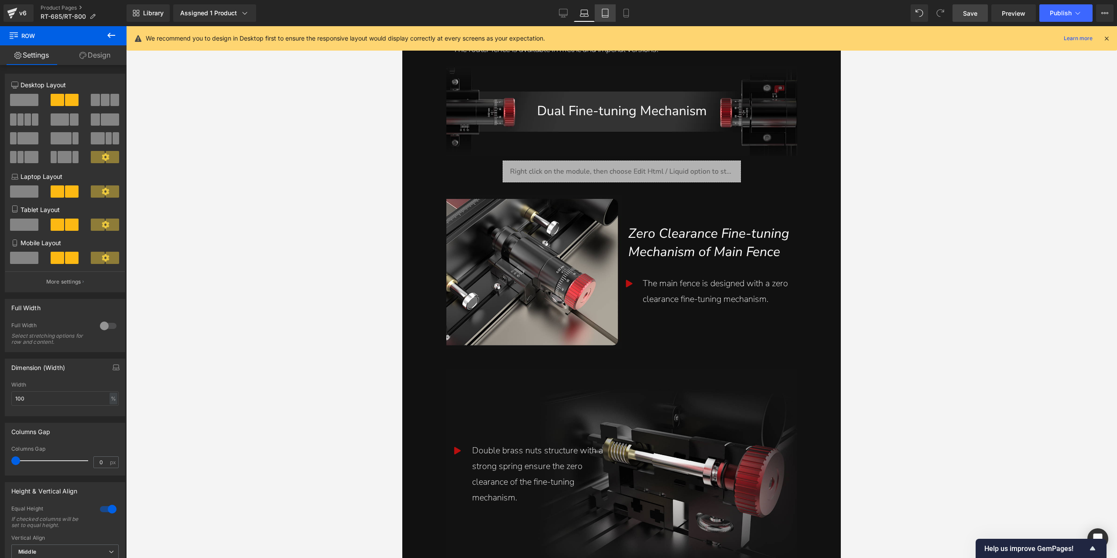
click at [609, 16] on icon at bounding box center [605, 13] width 6 height 8
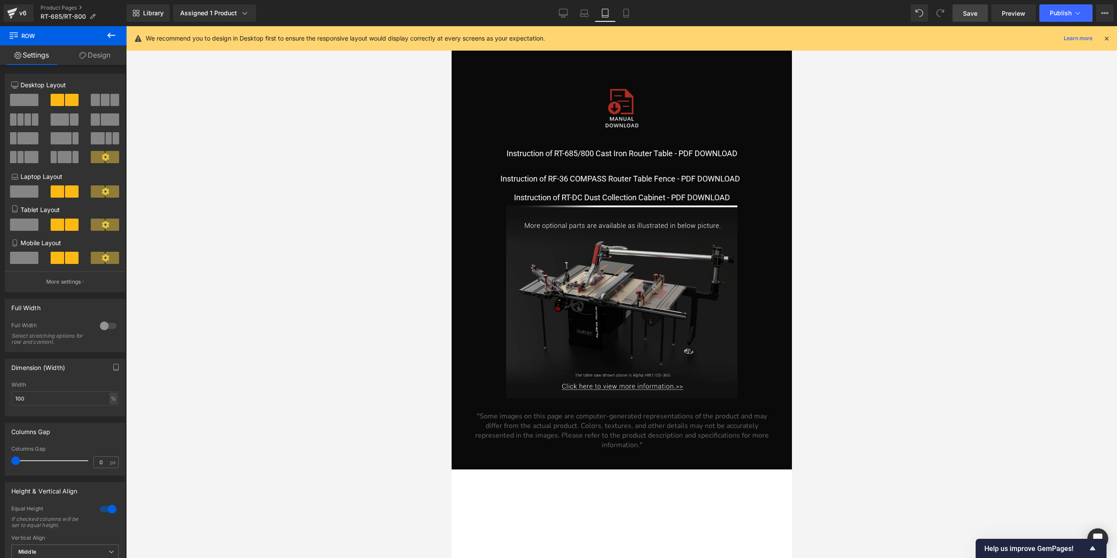
scroll to position [8518, 0]
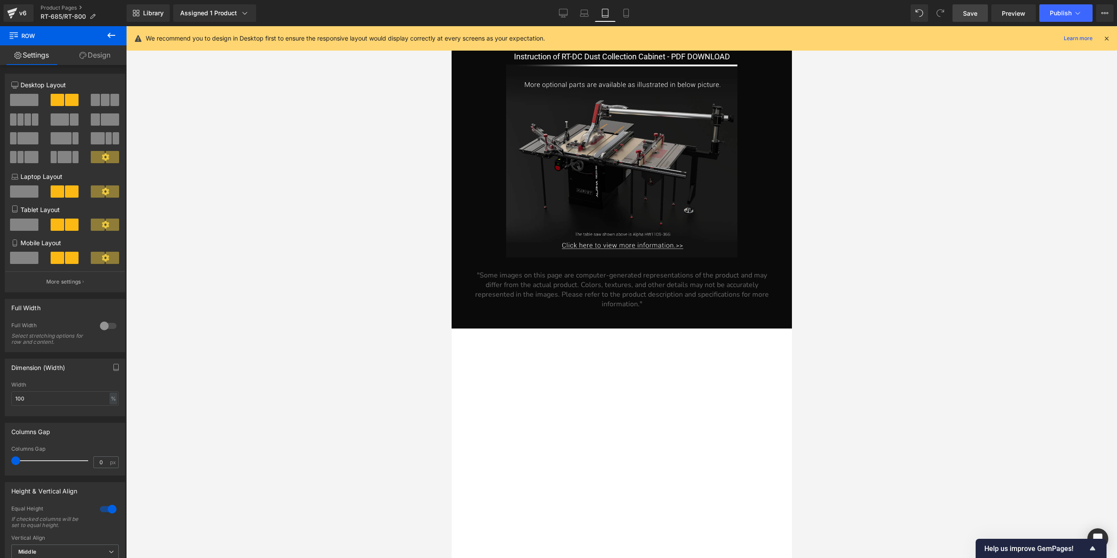
click at [970, 10] on span "Save" at bounding box center [970, 13] width 14 height 9
click at [1007, 18] on link "Preview" at bounding box center [1014, 12] width 45 height 17
